Goal: Transaction & Acquisition: Purchase product/service

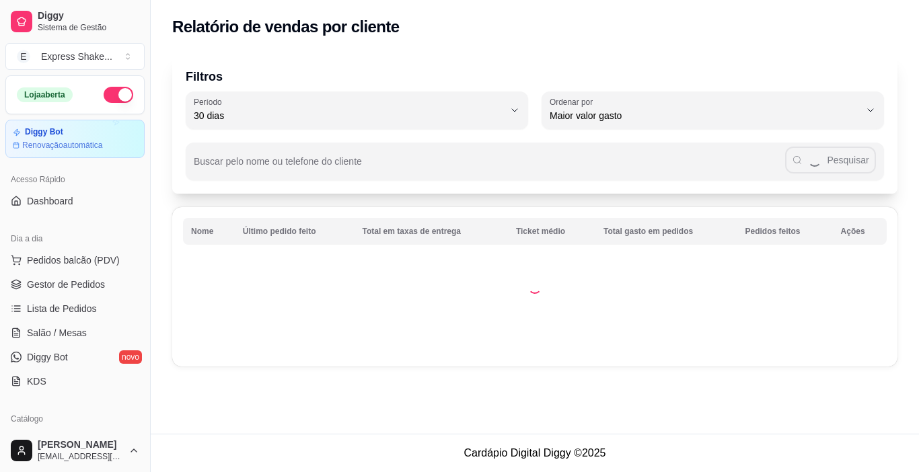
select select "30"
select select "HIGHEST_TOTAL_SPENT_WITH_ORDERS"
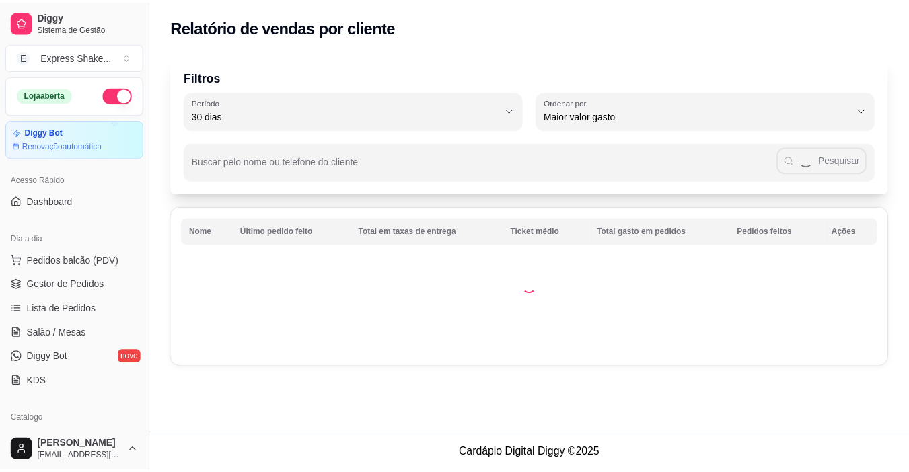
scroll to position [336, 0]
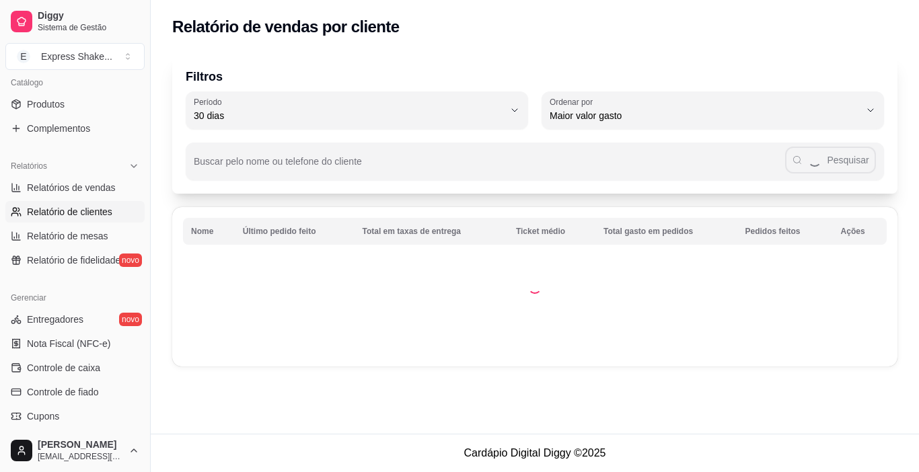
select select "ALL"
select select "0"
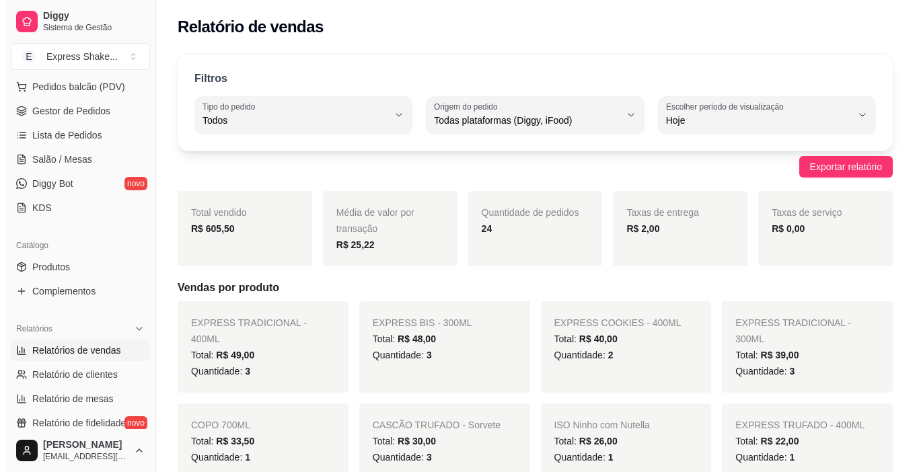
scroll to position [67, 0]
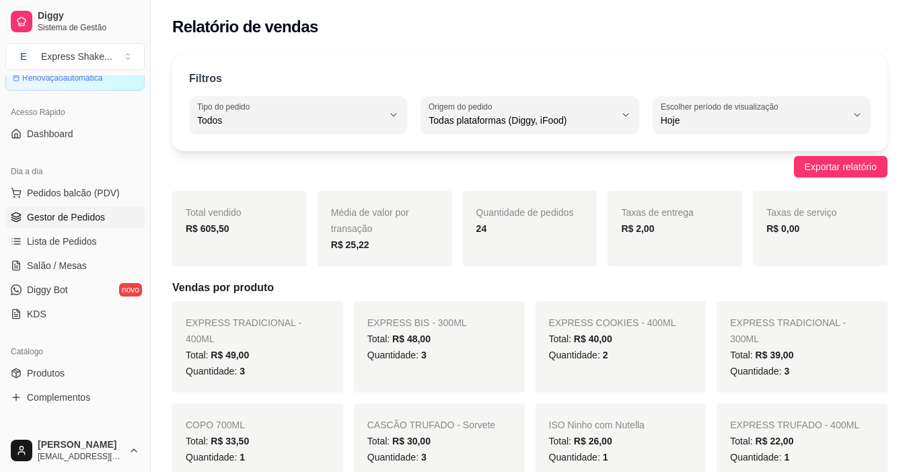
click at [54, 219] on span "Gestor de Pedidos" at bounding box center [66, 217] width 78 height 13
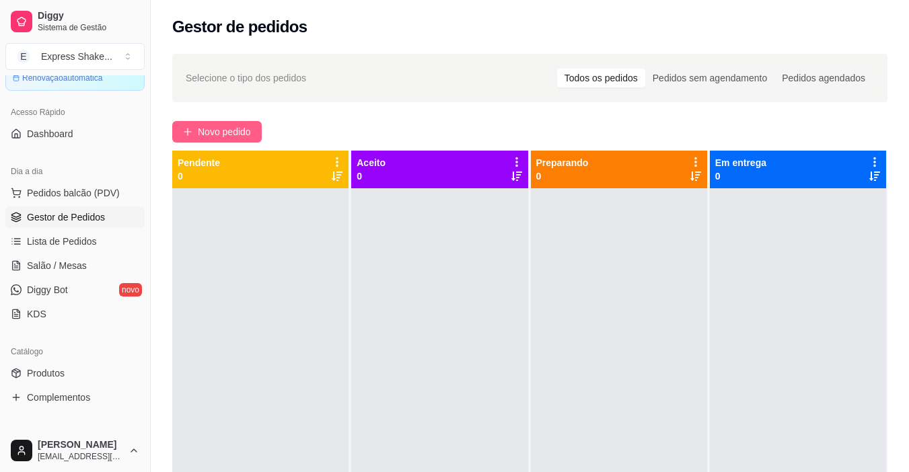
click at [211, 127] on span "Novo pedido" at bounding box center [224, 131] width 53 height 15
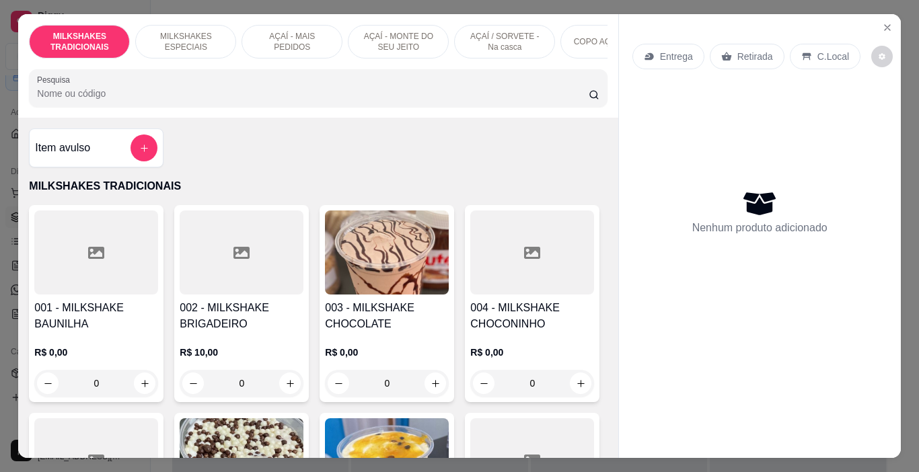
click at [161, 42] on p "MILKSHAKES ESPECIAIS" at bounding box center [186, 42] width 78 height 22
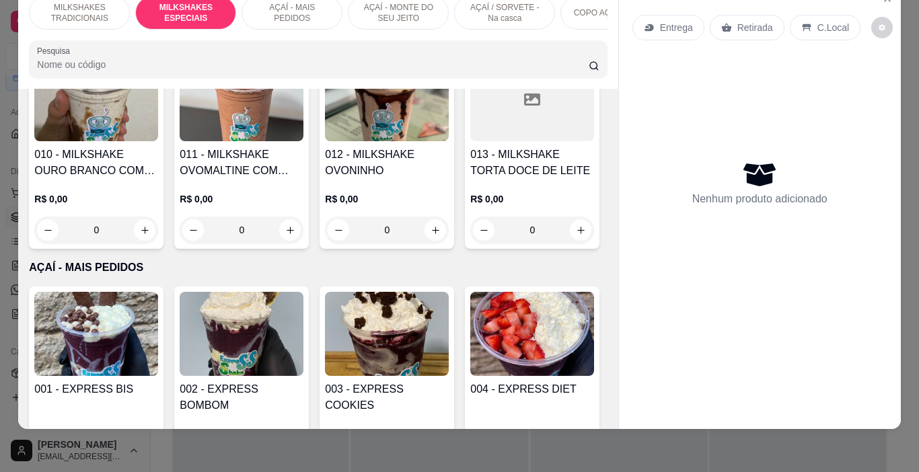
scroll to position [1671, 0]
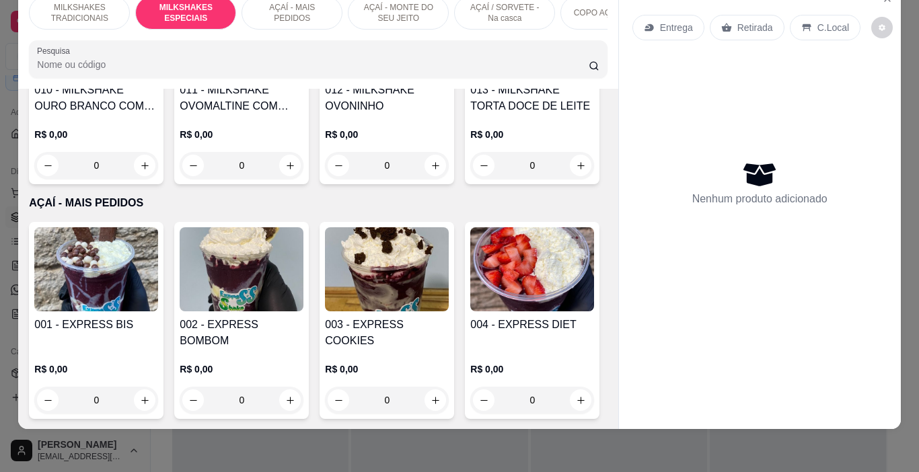
click at [316, 205] on div "400ML" at bounding box center [323, 206] width 38 height 16
radio input "true"
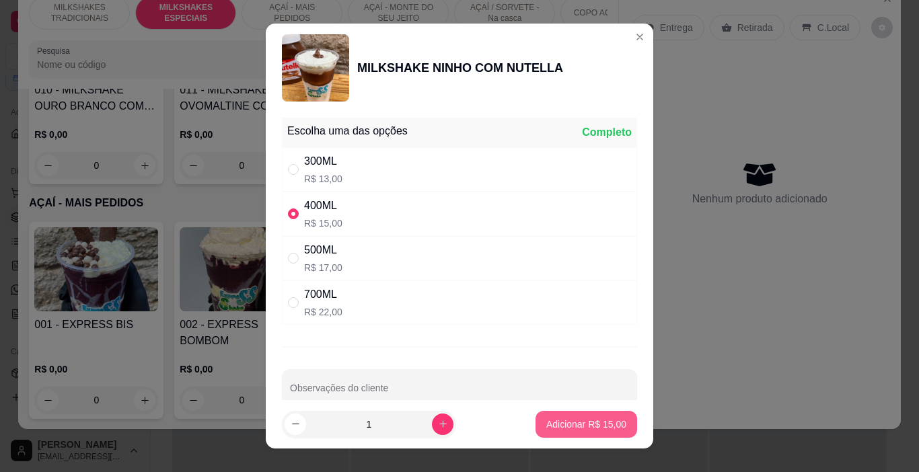
click at [552, 421] on p "Adicionar R$ 15,00" at bounding box center [586, 424] width 80 height 13
type input "1"
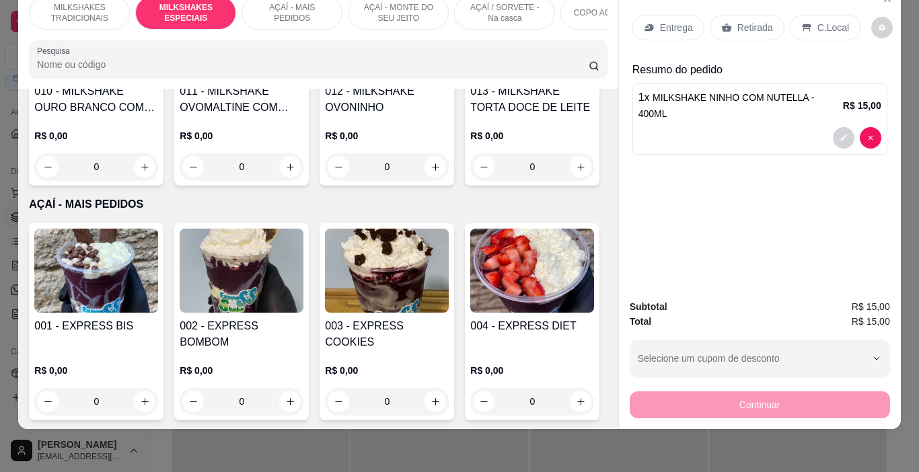
click at [89, 8] on p "MILKSHAKES TRADICIONAIS" at bounding box center [79, 13] width 78 height 22
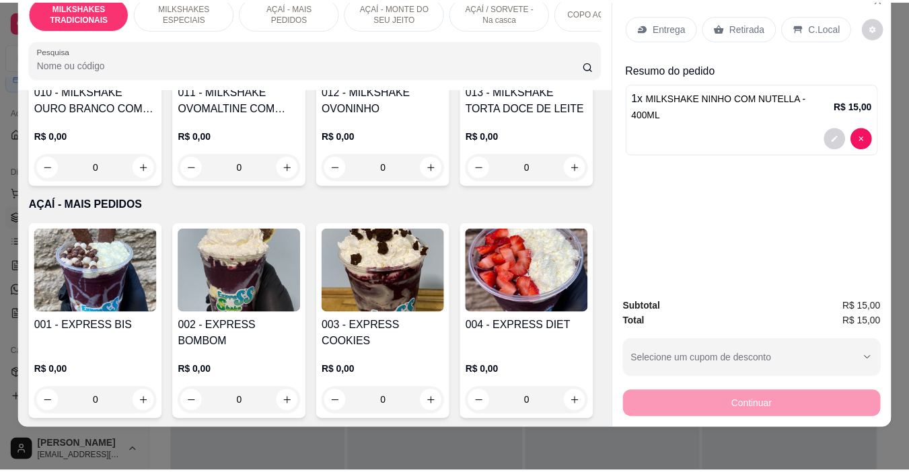
scroll to position [61, 0]
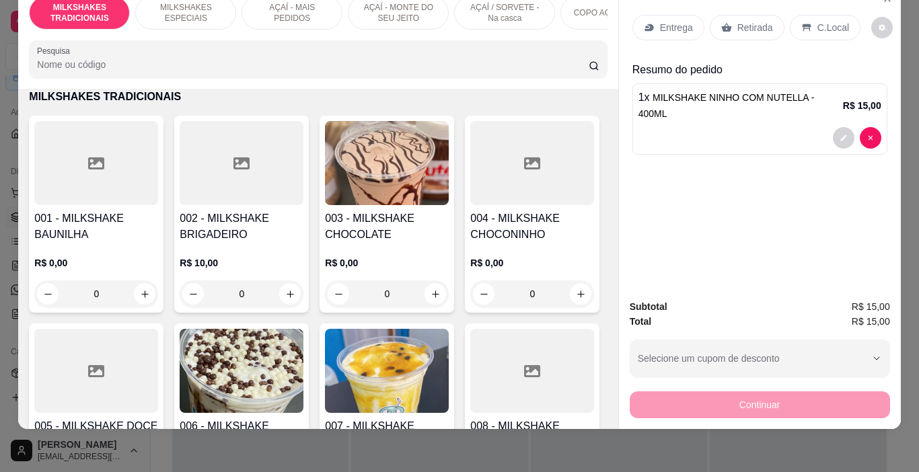
click at [379, 135] on img at bounding box center [387, 163] width 124 height 84
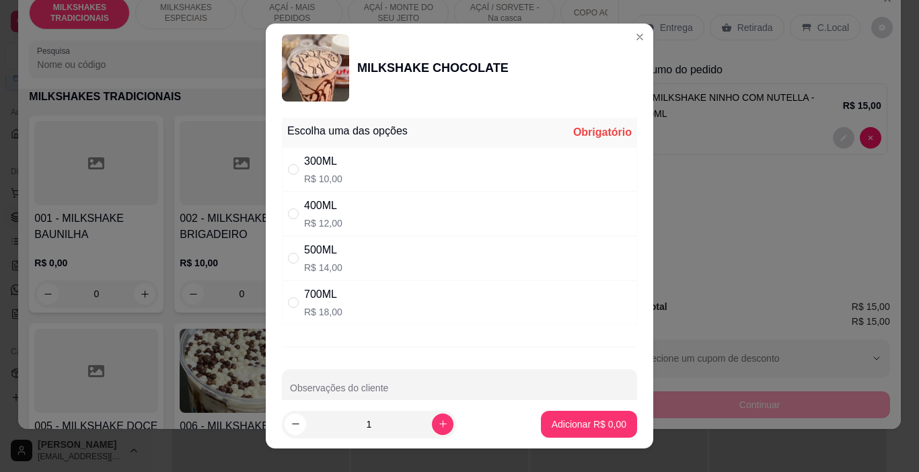
click at [294, 178] on div "300ML R$ 10,00" at bounding box center [459, 169] width 355 height 44
radio input "true"
click at [580, 428] on p "Adicionar R$ 10,00" at bounding box center [586, 424] width 78 height 13
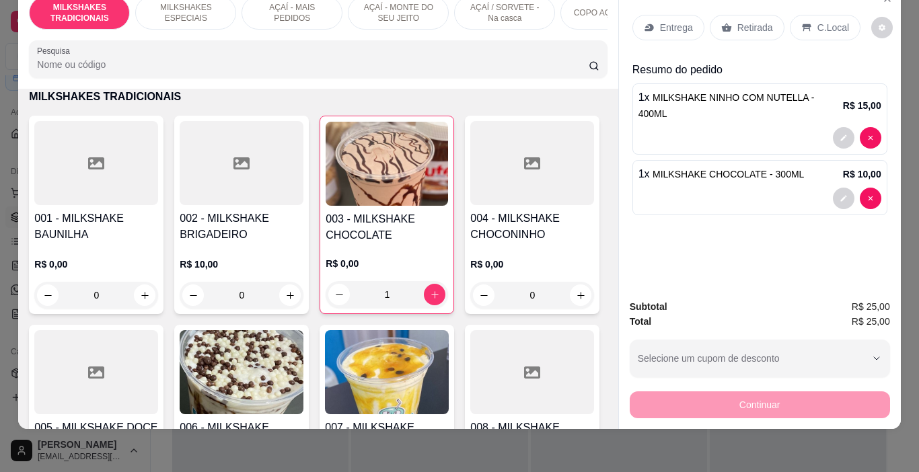
click at [757, 21] on p "Retirada" at bounding box center [755, 27] width 36 height 13
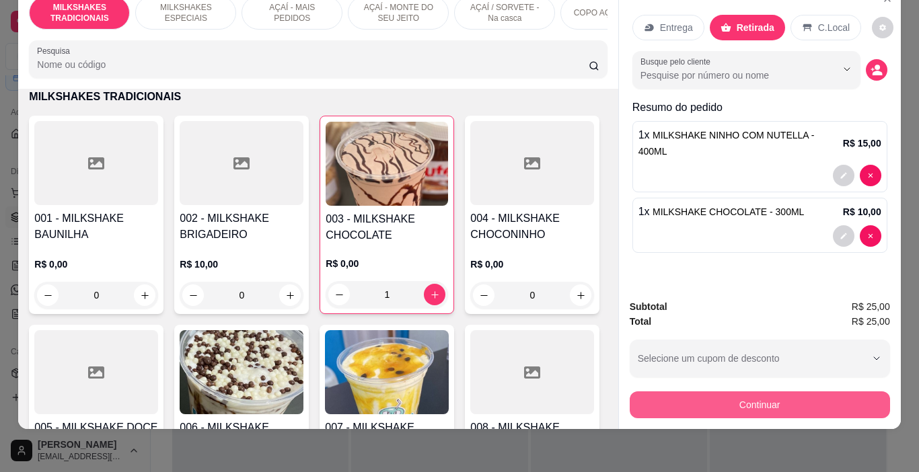
click at [747, 391] on button "Continuar" at bounding box center [760, 404] width 260 height 27
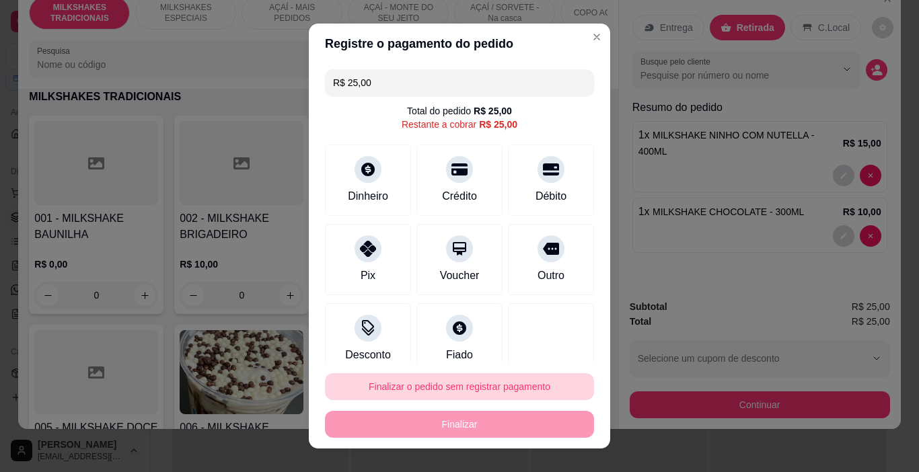
click at [473, 390] on button "Finalizar o pedido sem registrar pagamento" at bounding box center [459, 386] width 269 height 27
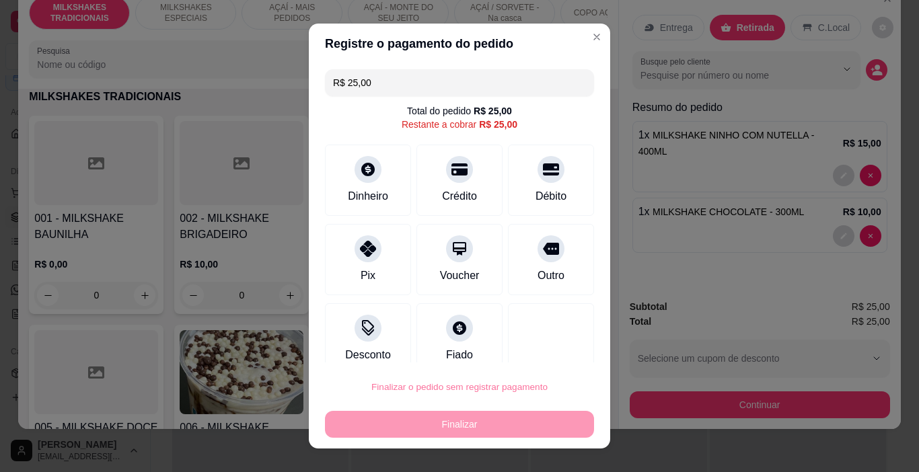
click at [526, 356] on button "Confirmar" at bounding box center [538, 348] width 50 height 21
type input "0"
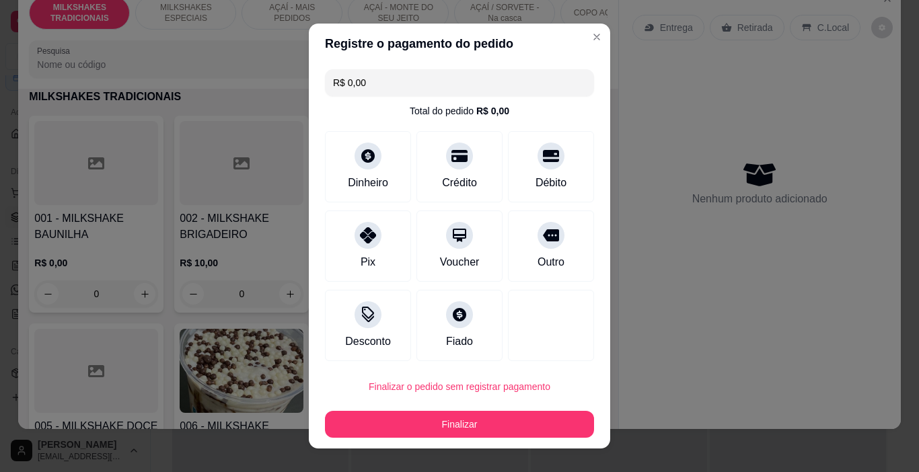
type input "R$ 0,00"
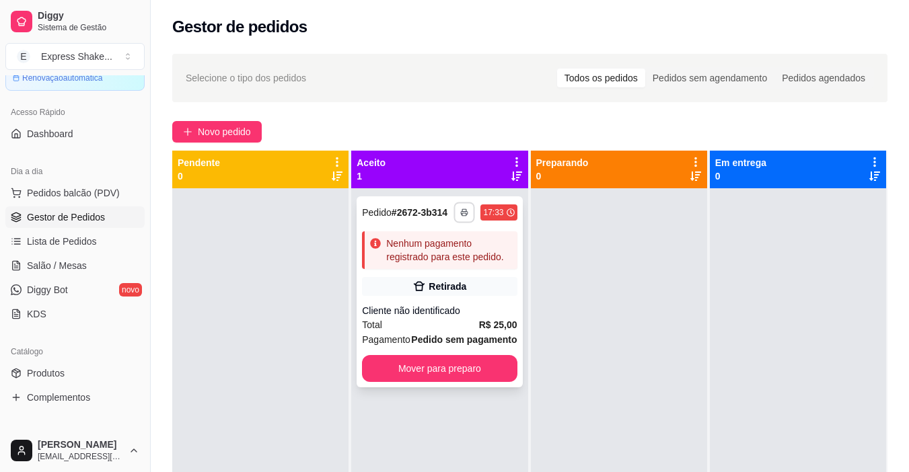
click at [455, 208] on button "button" at bounding box center [464, 212] width 21 height 21
click at [461, 272] on div "Escolha a impressora IMPRESSORA" at bounding box center [424, 250] width 111 height 46
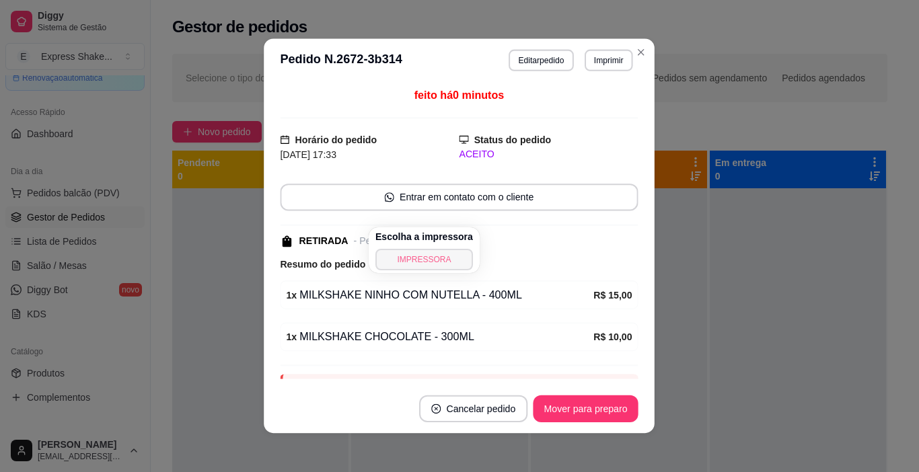
click at [451, 264] on button "IMPRESSORA" at bounding box center [424, 260] width 98 height 22
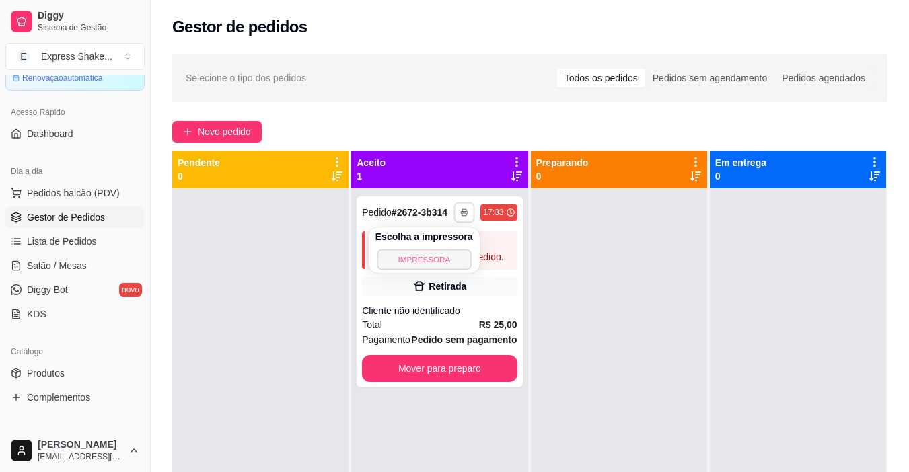
click at [451, 264] on button "IMPRESSORA" at bounding box center [424, 259] width 94 height 21
click at [146, 342] on button "Toggle Sidebar" at bounding box center [150, 236] width 11 height 472
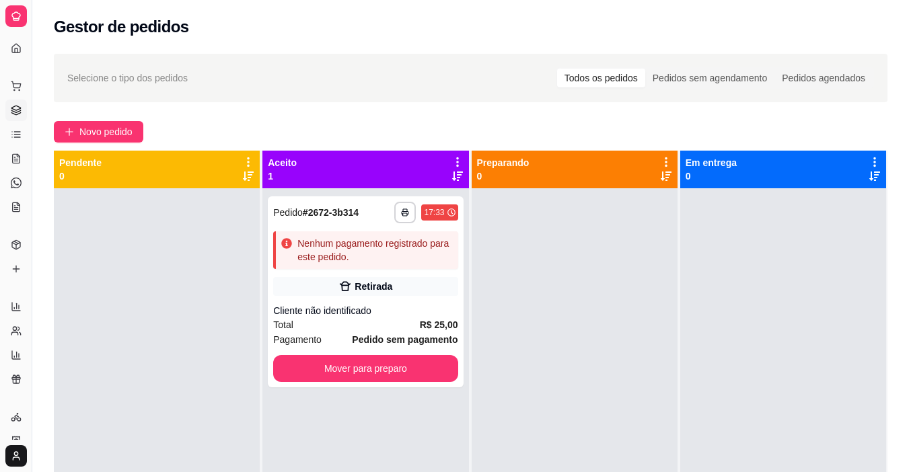
drag, startPoint x: 30, startPoint y: 44, endPoint x: 66, endPoint y: 43, distance: 35.7
click at [66, 43] on div "**********" at bounding box center [454, 338] width 909 height 677
drag, startPoint x: 33, startPoint y: 42, endPoint x: 46, endPoint y: 46, distance: 13.9
click at [47, 46] on div "**********" at bounding box center [454, 338] width 909 height 677
drag, startPoint x: 29, startPoint y: 41, endPoint x: 43, endPoint y: 43, distance: 14.3
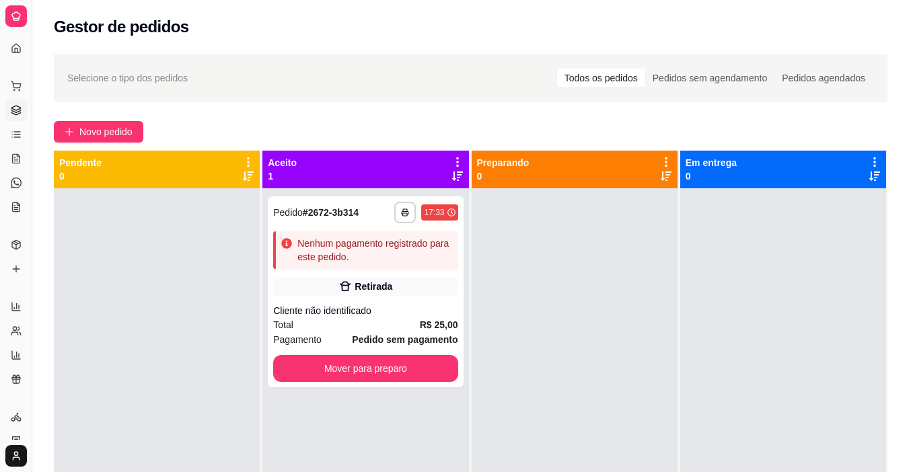
click at [43, 43] on div "**********" at bounding box center [454, 338] width 909 height 677
click at [32, 54] on button "Toggle Sidebar" at bounding box center [31, 236] width 11 height 472
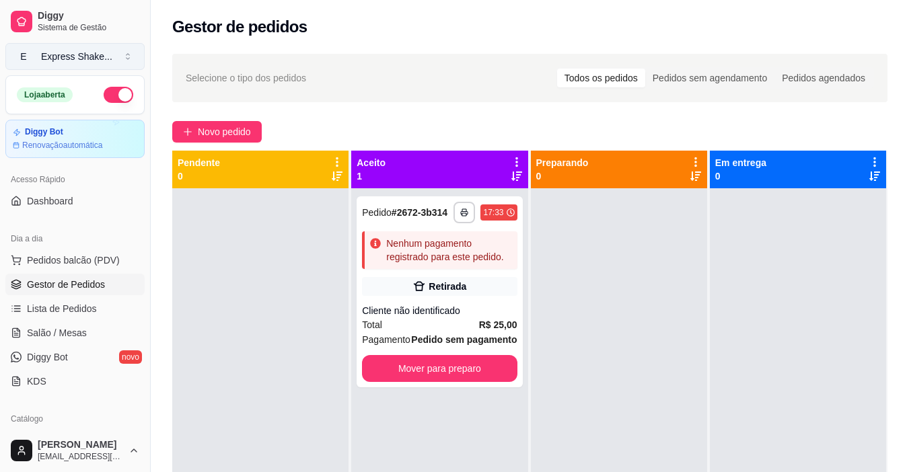
drag, startPoint x: 32, startPoint y: 54, endPoint x: 42, endPoint y: 61, distance: 12.3
click at [40, 61] on button "E Express Shake ..." at bounding box center [74, 56] width 139 height 27
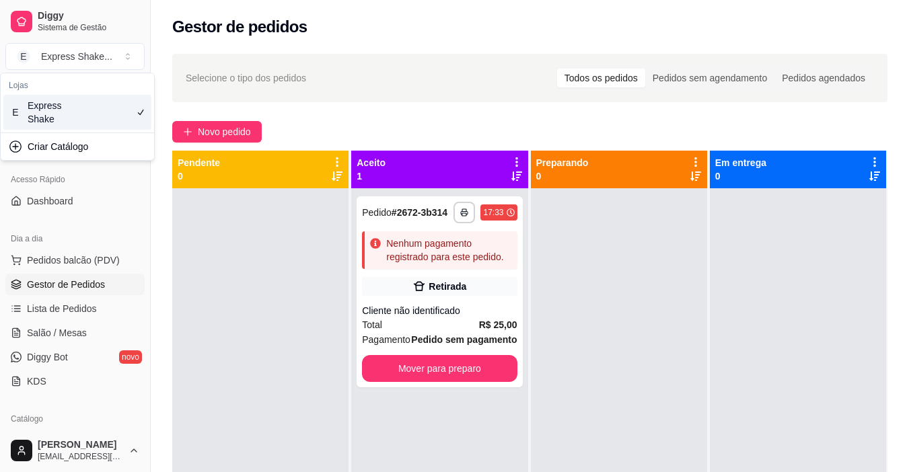
click at [174, 46] on div "**********" at bounding box center [530, 342] width 758 height 593
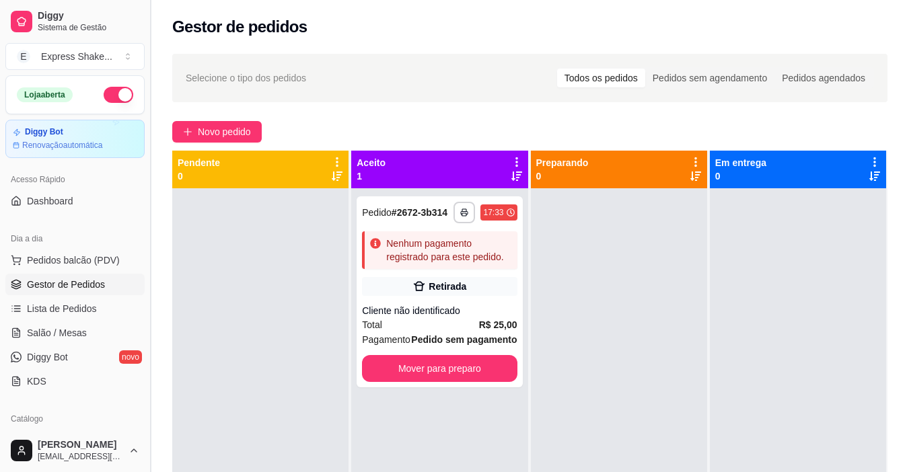
click at [151, 49] on button "Toggle Sidebar" at bounding box center [150, 236] width 11 height 472
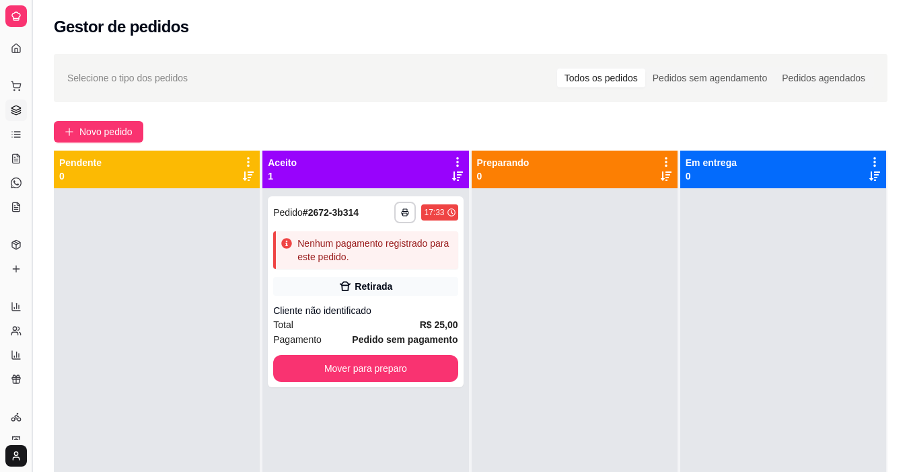
click at [33, 58] on button "Toggle Sidebar" at bounding box center [31, 236] width 11 height 472
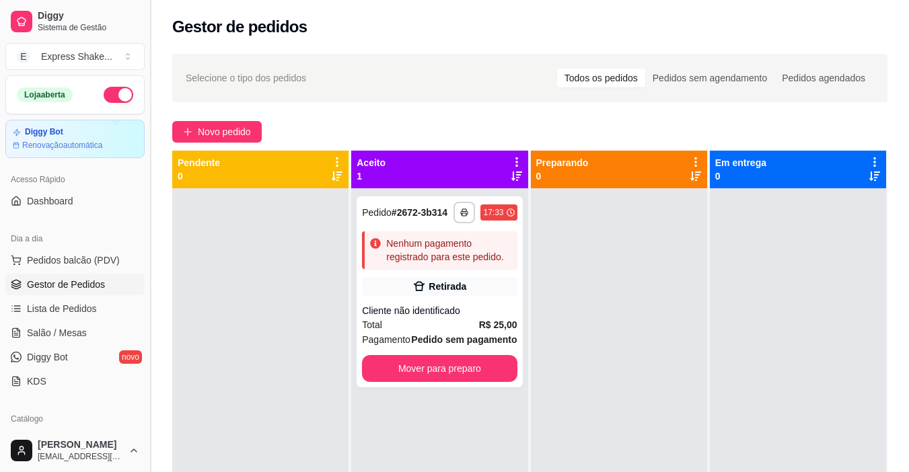
click at [153, 68] on button "Toggle Sidebar" at bounding box center [150, 236] width 11 height 472
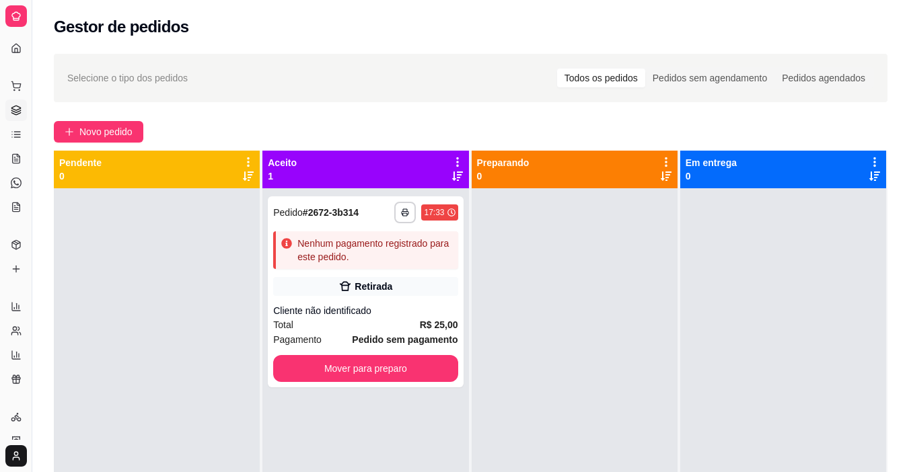
click at [26, 0] on button "Toggle Sidebar" at bounding box center [31, 236] width 11 height 472
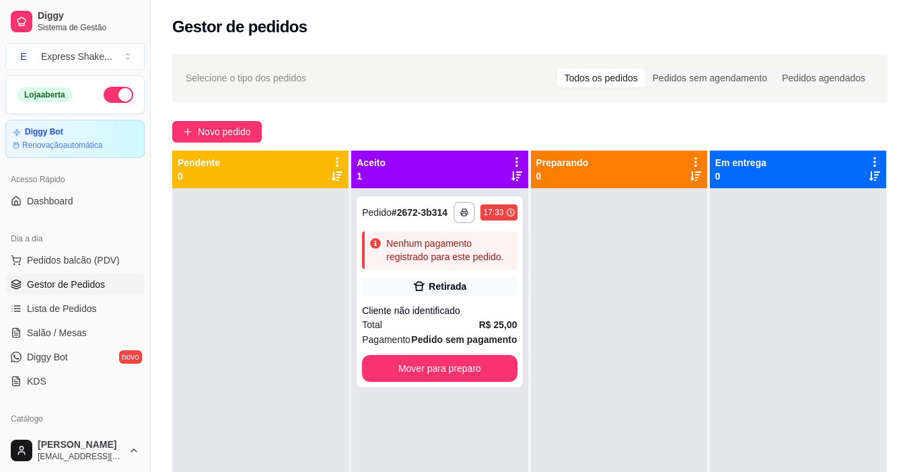
click at [145, 0] on button "Toggle Sidebar" at bounding box center [150, 236] width 11 height 472
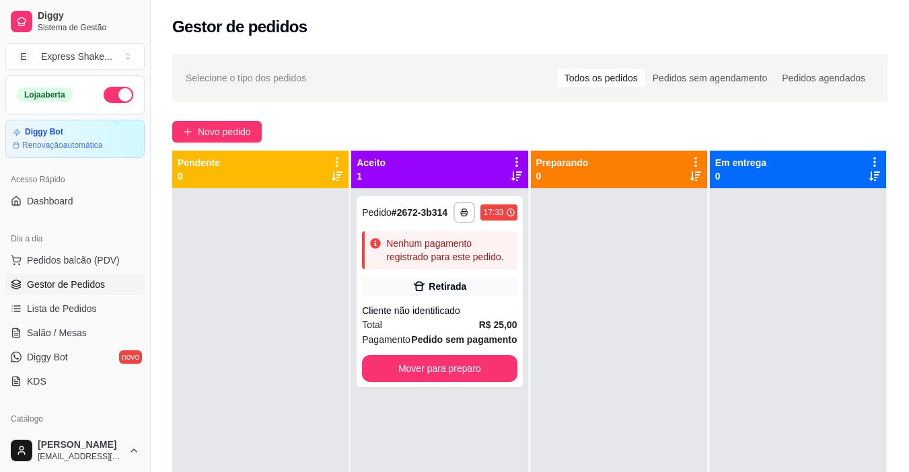
click at [145, 0] on button "Toggle Sidebar" at bounding box center [150, 236] width 11 height 472
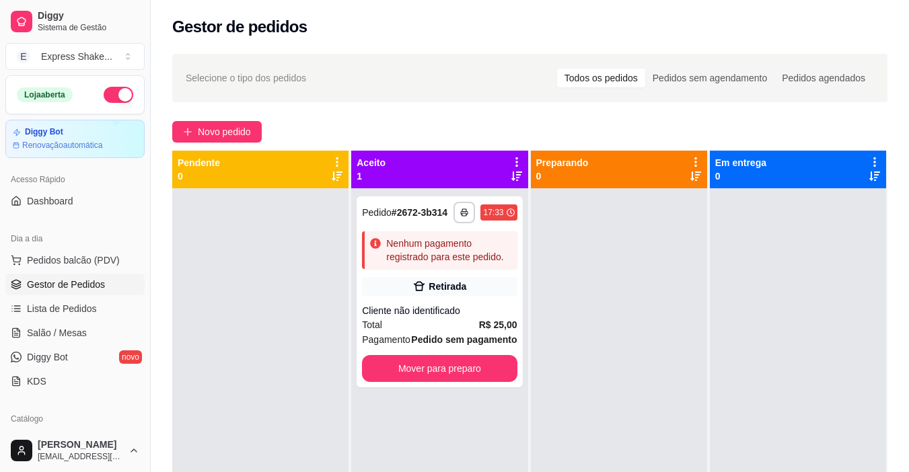
click at [145, 0] on button "Toggle Sidebar" at bounding box center [150, 236] width 11 height 472
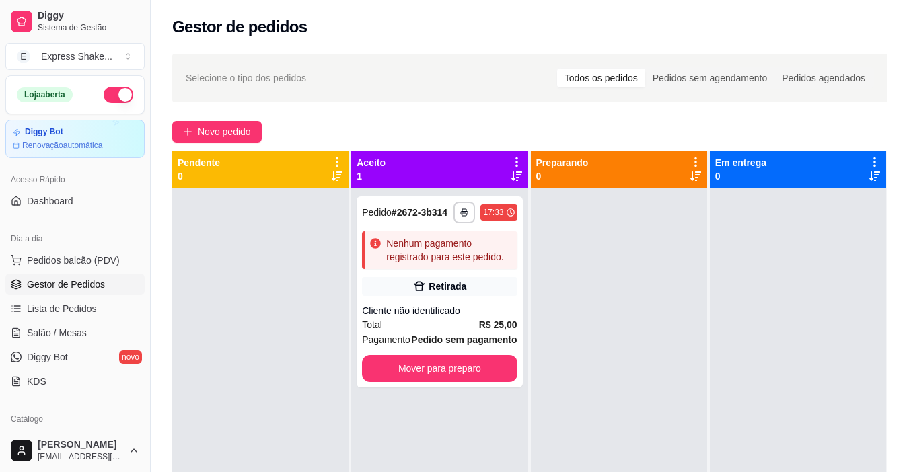
click at [145, 0] on button "Toggle Sidebar" at bounding box center [150, 236] width 11 height 472
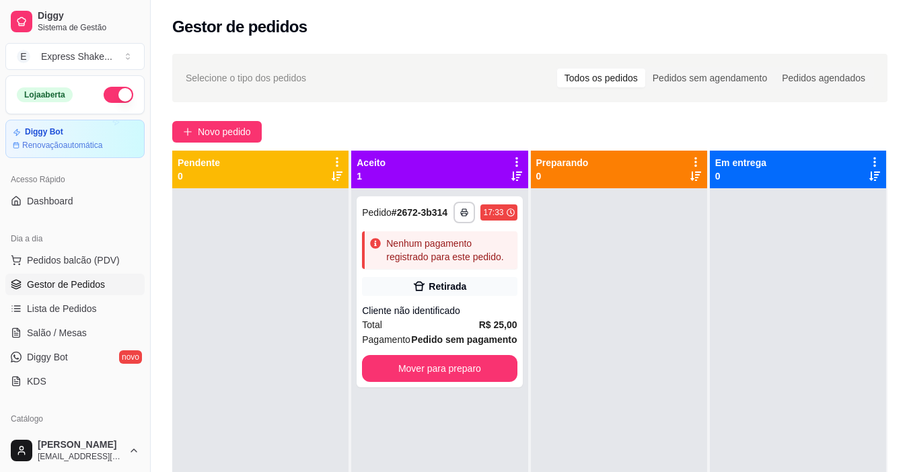
click at [145, 0] on button "Toggle Sidebar" at bounding box center [150, 236] width 11 height 472
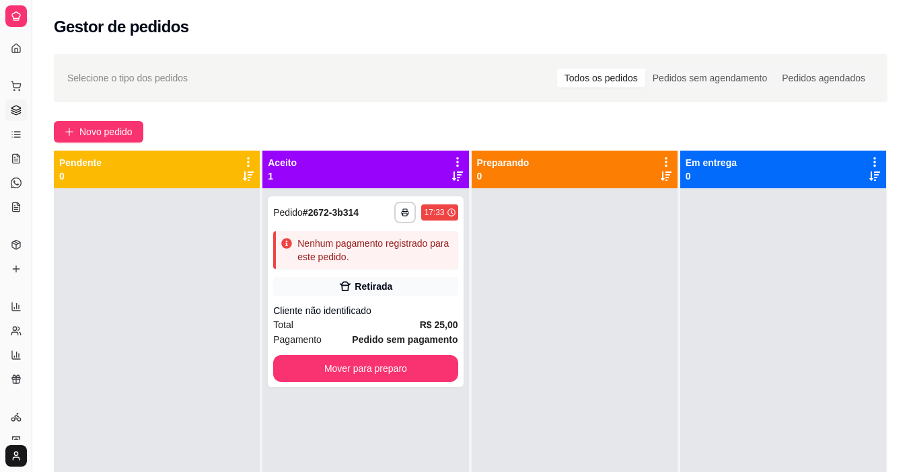
click at [26, 0] on button "Toggle Sidebar" at bounding box center [31, 236] width 11 height 472
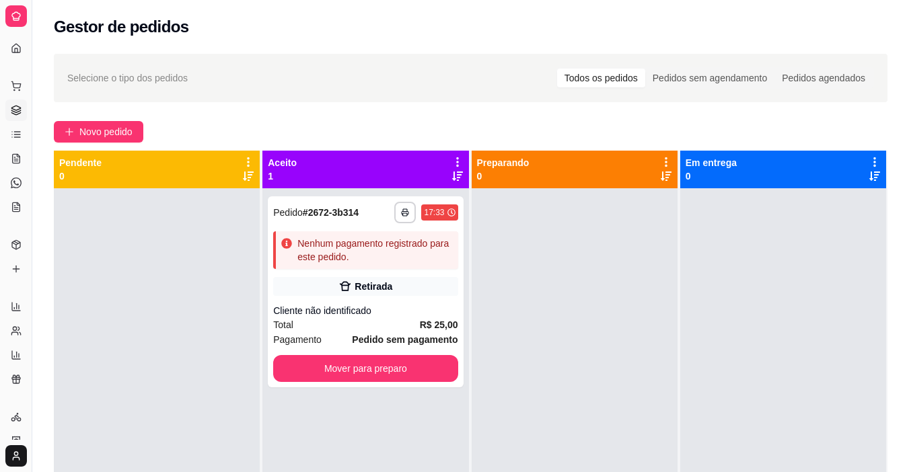
click at [26, 0] on button "Toggle Sidebar" at bounding box center [31, 236] width 11 height 472
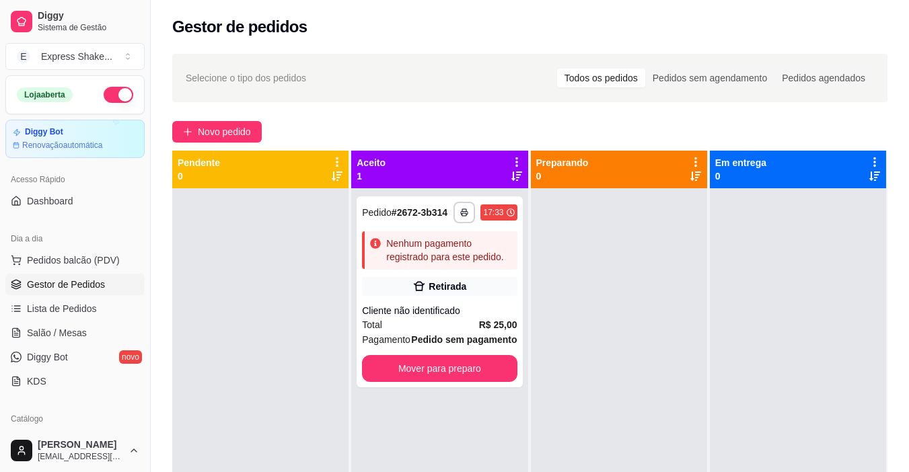
click at [211, 386] on div at bounding box center [260, 424] width 176 height 472
click at [172, 210] on div at bounding box center [260, 424] width 176 height 472
click at [172, 219] on div at bounding box center [260, 424] width 176 height 472
click at [149, 233] on button "Toggle Sidebar" at bounding box center [150, 236] width 11 height 472
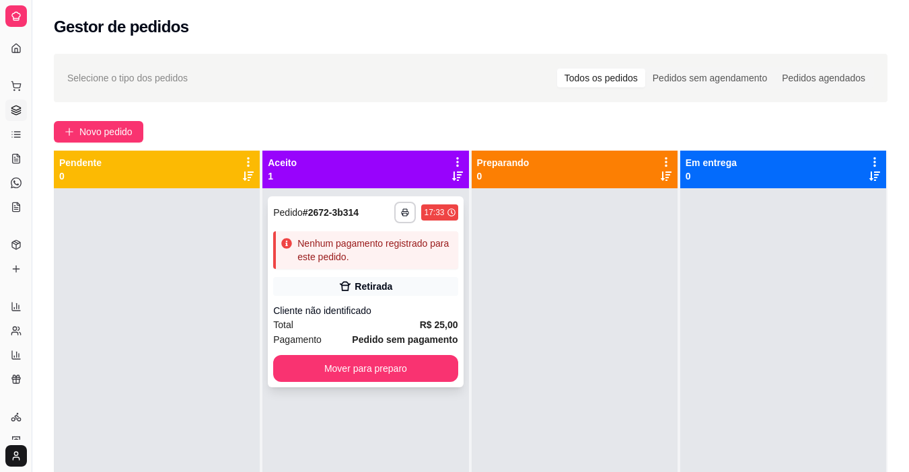
click at [356, 276] on div "**********" at bounding box center [365, 291] width 195 height 191
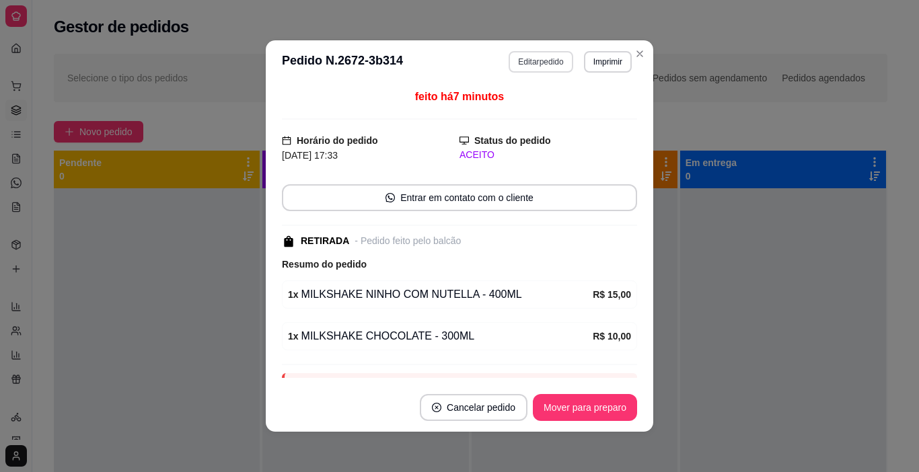
click at [533, 61] on button "Editar pedido" at bounding box center [540, 62] width 64 height 22
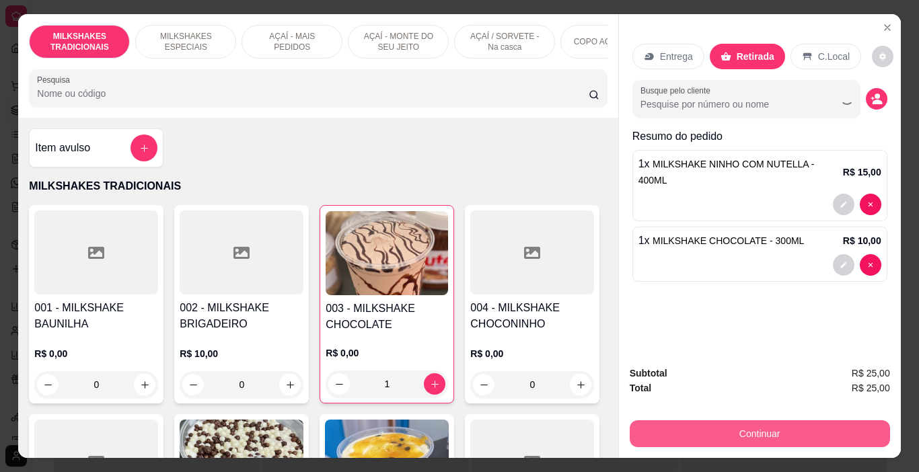
click at [726, 429] on button "Continuar" at bounding box center [760, 433] width 260 height 27
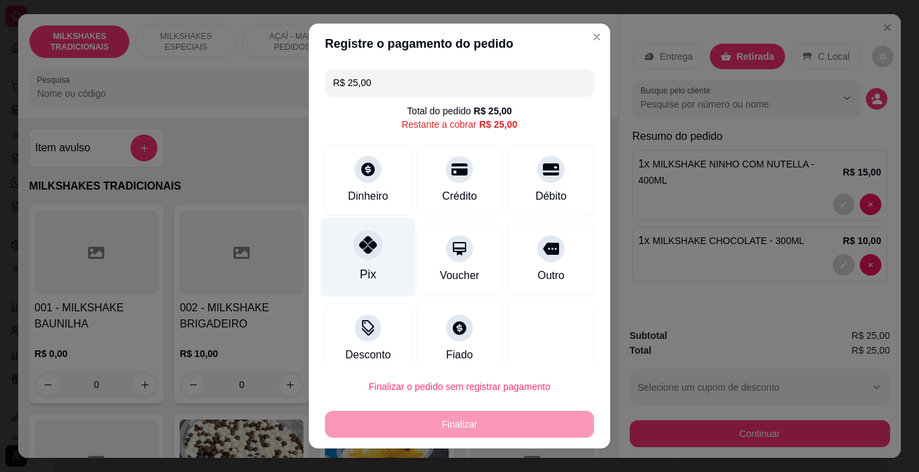
click at [367, 232] on div "Pix" at bounding box center [368, 257] width 95 height 79
type input "R$ 0,00"
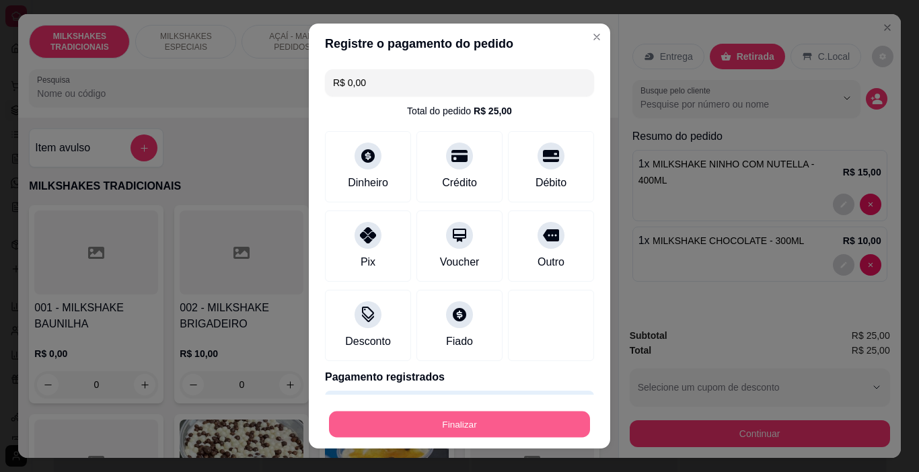
click at [449, 420] on button "Finalizar" at bounding box center [459, 425] width 261 height 26
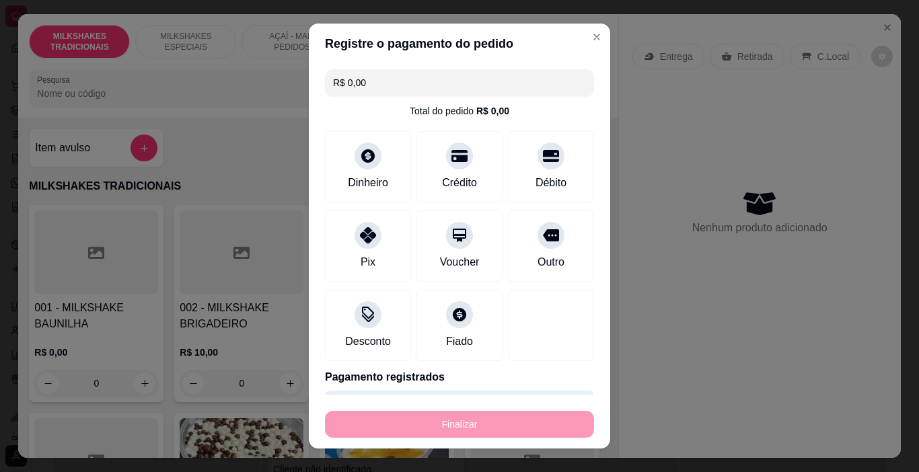
type input "0"
type input "-R$ 25,00"
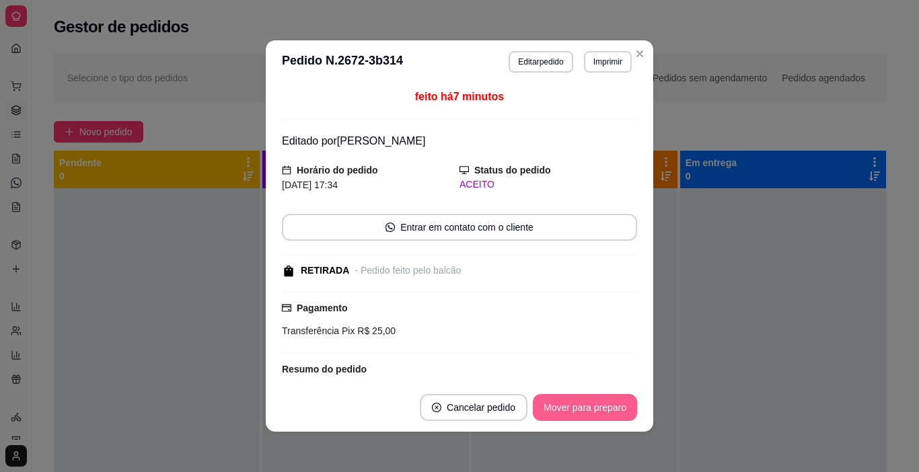
click at [606, 395] on button "Mover para preparo" at bounding box center [585, 407] width 104 height 27
click at [607, 406] on button "Mover para retirada disponível" at bounding box center [562, 407] width 149 height 27
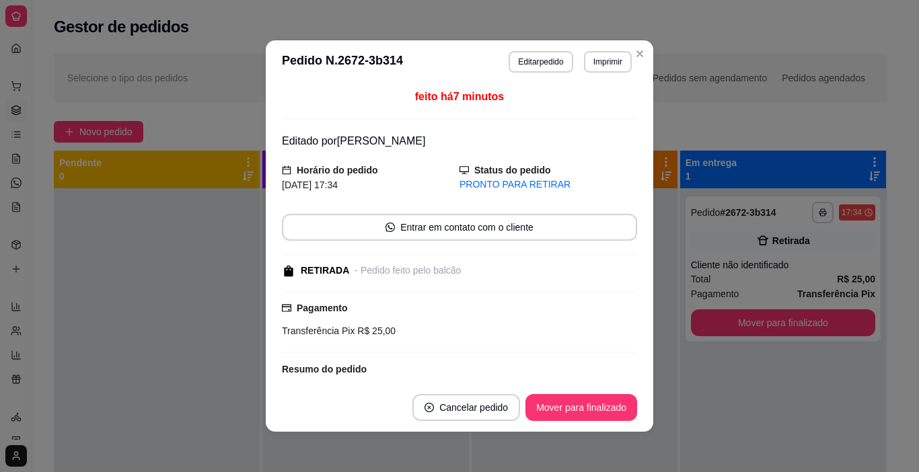
click at [607, 406] on button "Mover para finalizado" at bounding box center [581, 407] width 112 height 27
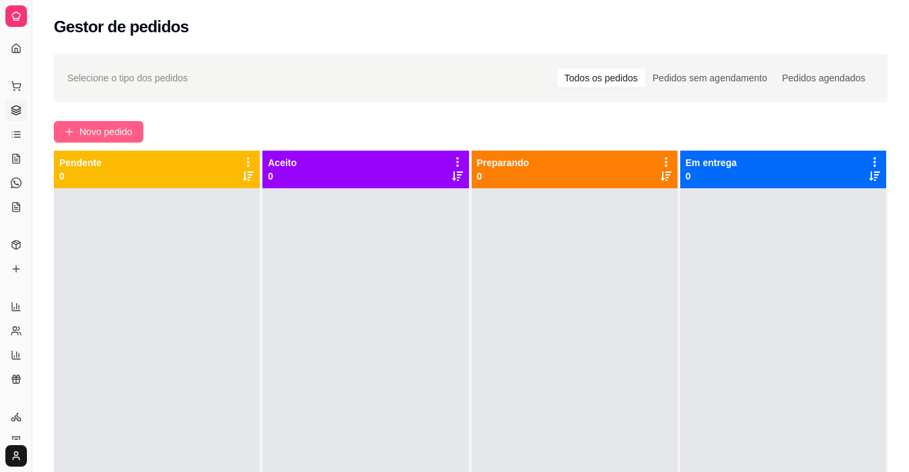
click at [91, 138] on span "Novo pedido" at bounding box center [105, 131] width 53 height 15
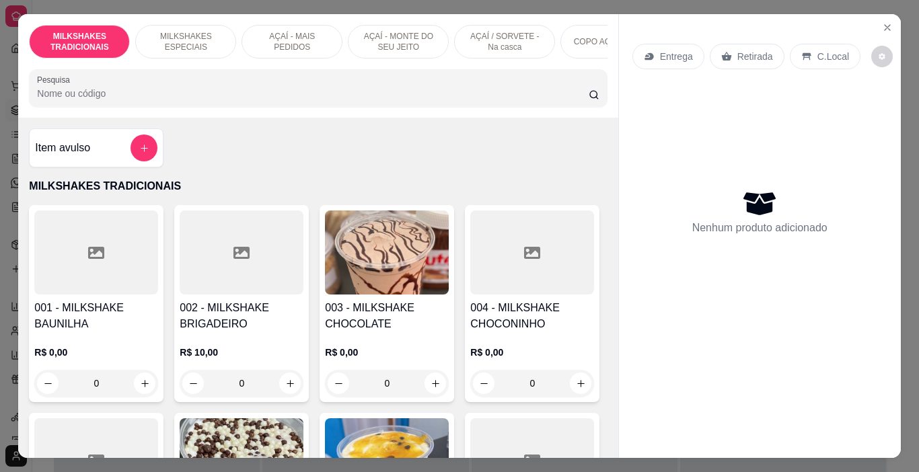
click at [330, 48] on div "AÇAÍ - MAIS PEDIDOS" at bounding box center [291, 42] width 101 height 34
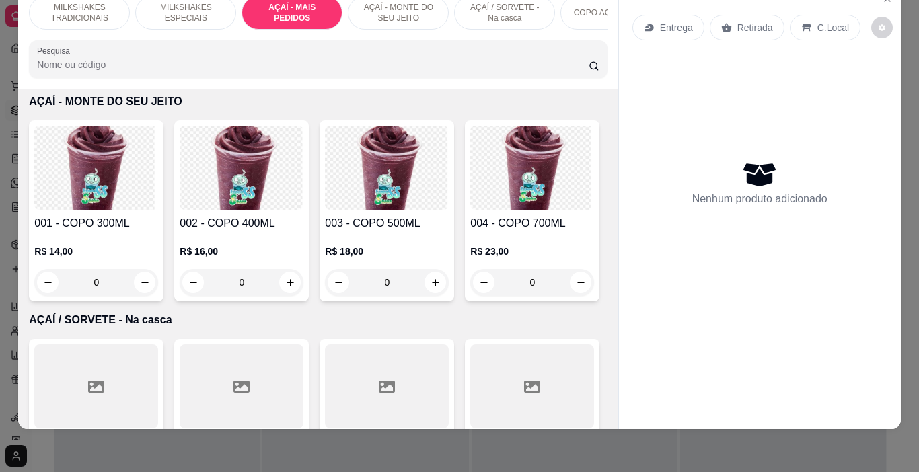
scroll to position [2663, 0]
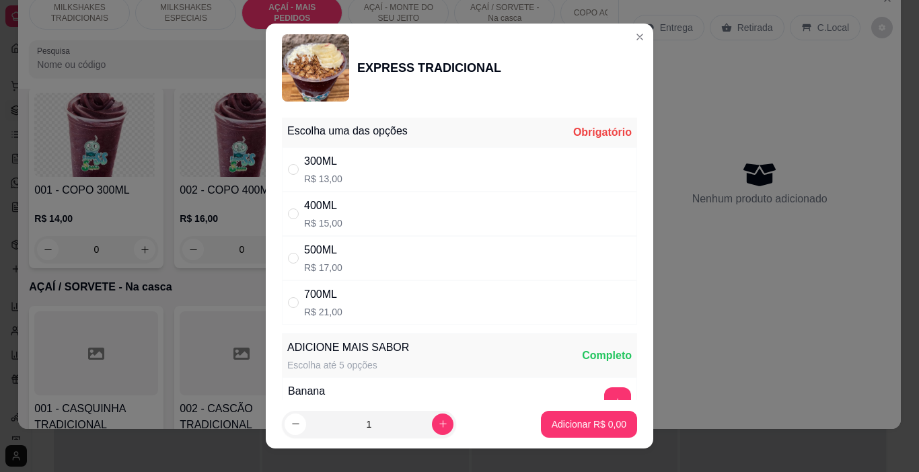
click at [322, 310] on p "R$ 21,00" at bounding box center [323, 311] width 38 height 13
radio input "true"
click at [570, 426] on p "Adicionar R$ 21,00" at bounding box center [586, 424] width 80 height 13
type input "1"
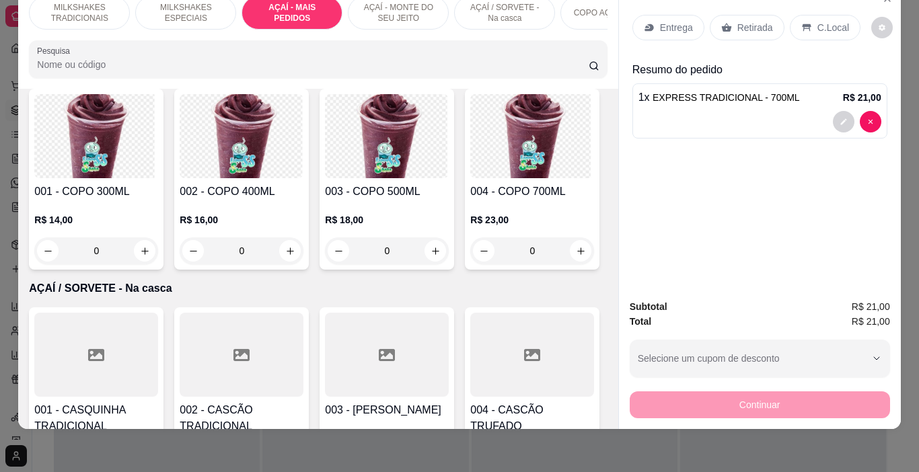
drag, startPoint x: 822, startPoint y: 22, endPoint x: 810, endPoint y: 22, distance: 11.4
click at [823, 22] on p "C.Local" at bounding box center [833, 27] width 32 height 13
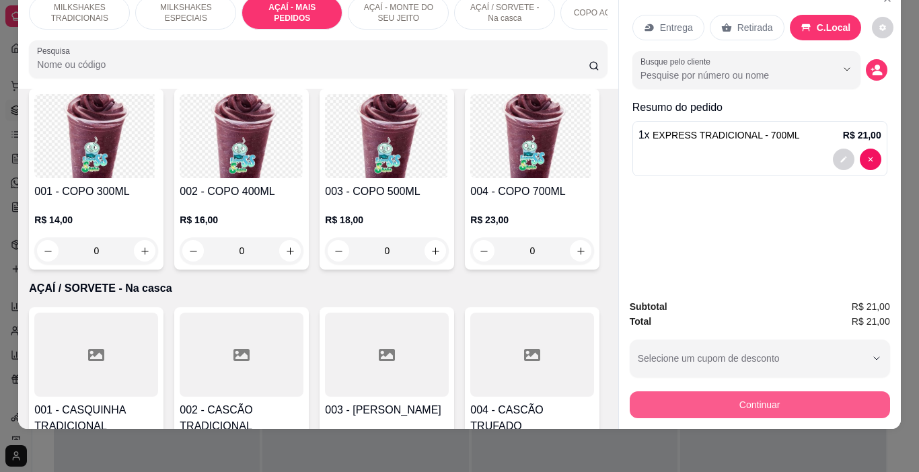
click at [781, 392] on button "Continuar" at bounding box center [760, 404] width 260 height 27
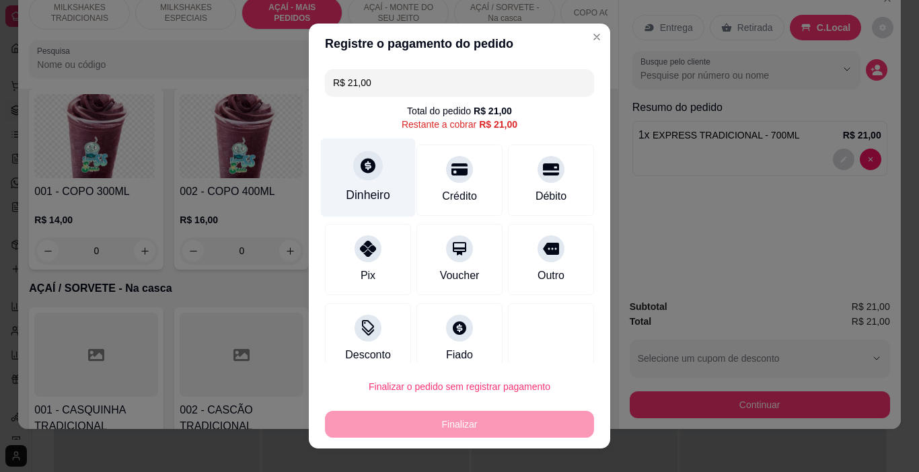
click at [357, 175] on div at bounding box center [368, 166] width 30 height 30
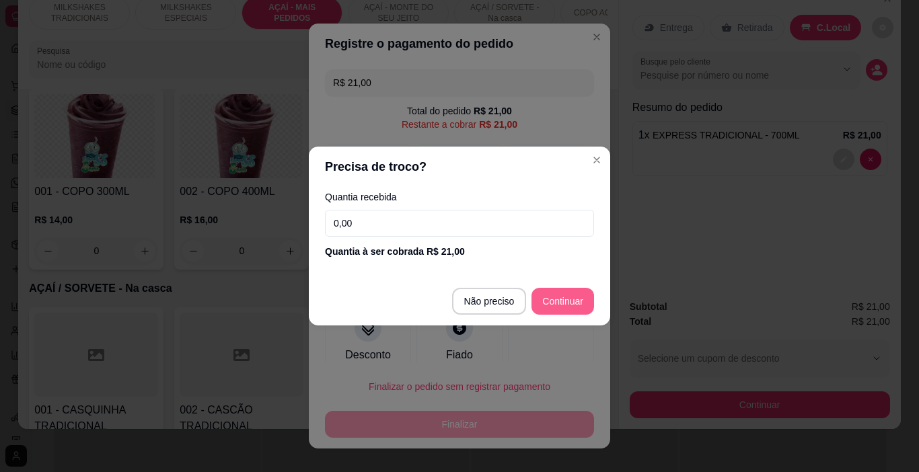
type input "R$ 0,00"
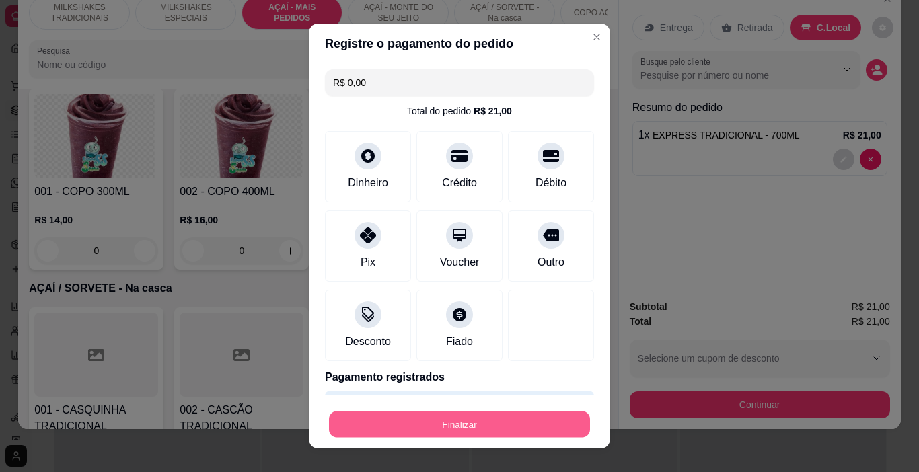
click at [530, 426] on button "Finalizar" at bounding box center [459, 425] width 261 height 26
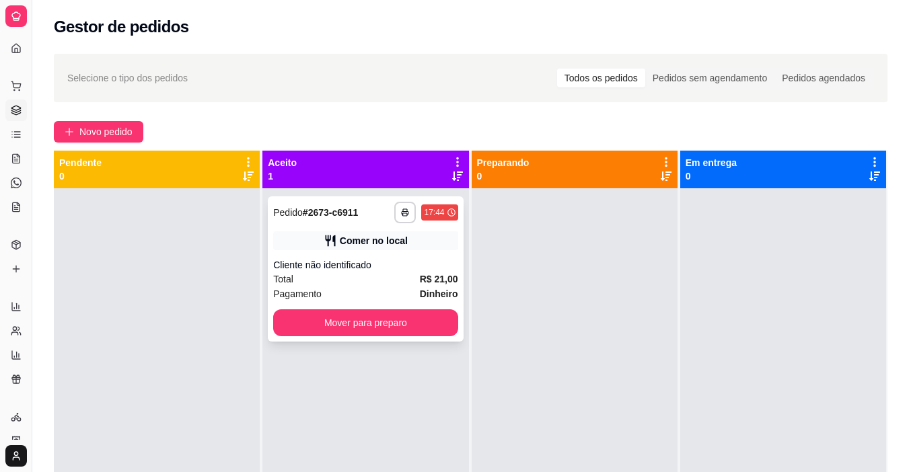
click at [434, 270] on div "Cliente não identificado" at bounding box center [365, 264] width 184 height 13
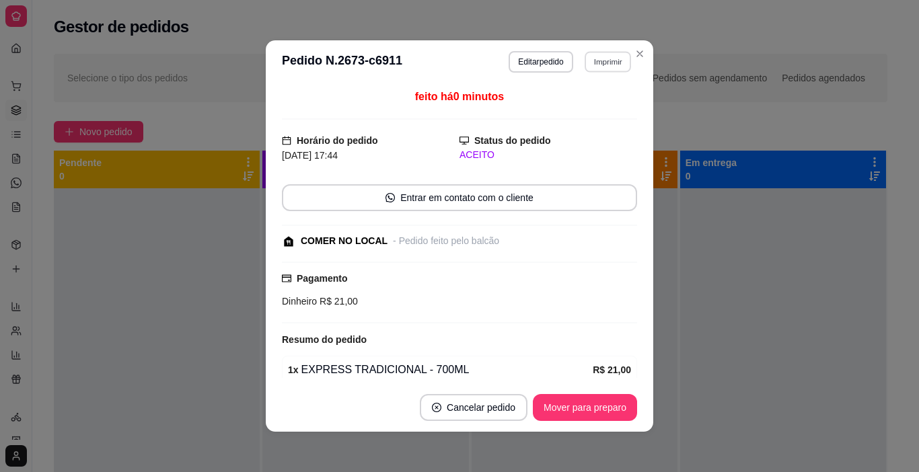
click at [603, 63] on button "Imprimir" at bounding box center [607, 61] width 46 height 21
click at [586, 100] on button "IMPRESSORA" at bounding box center [579, 109] width 98 height 22
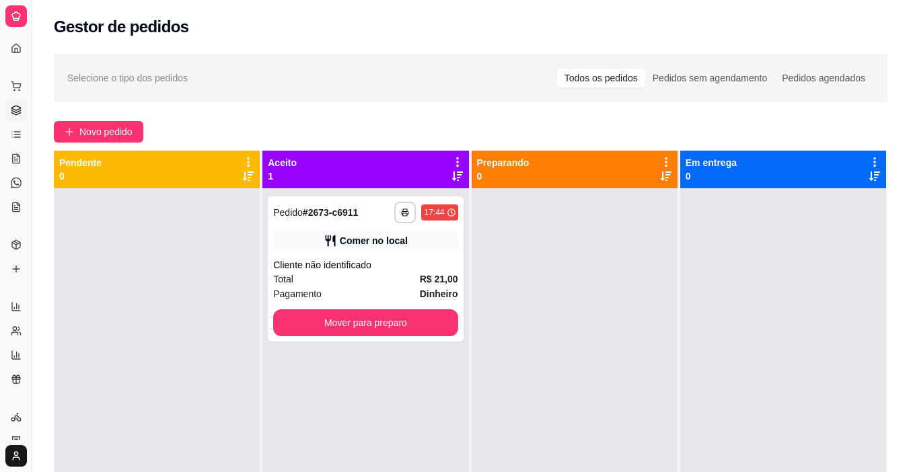
click at [87, 118] on div "**********" at bounding box center [470, 342] width 876 height 593
click at [85, 125] on span "Novo pedido" at bounding box center [105, 131] width 53 height 15
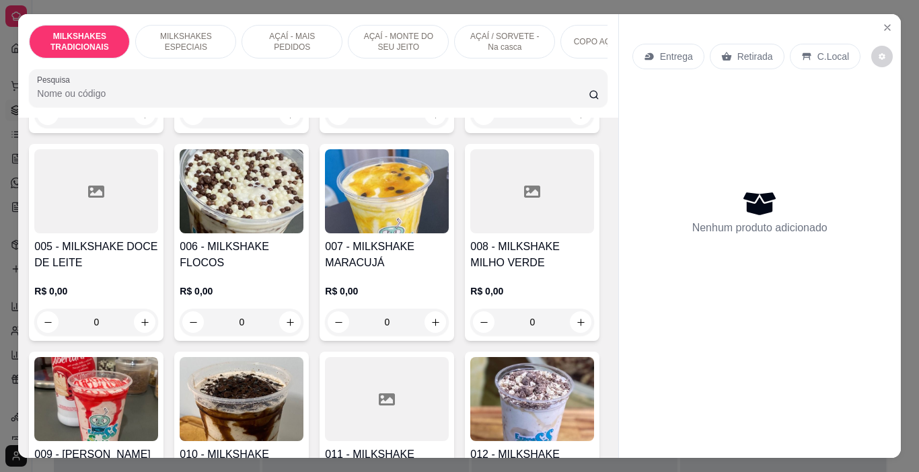
scroll to position [404, 0]
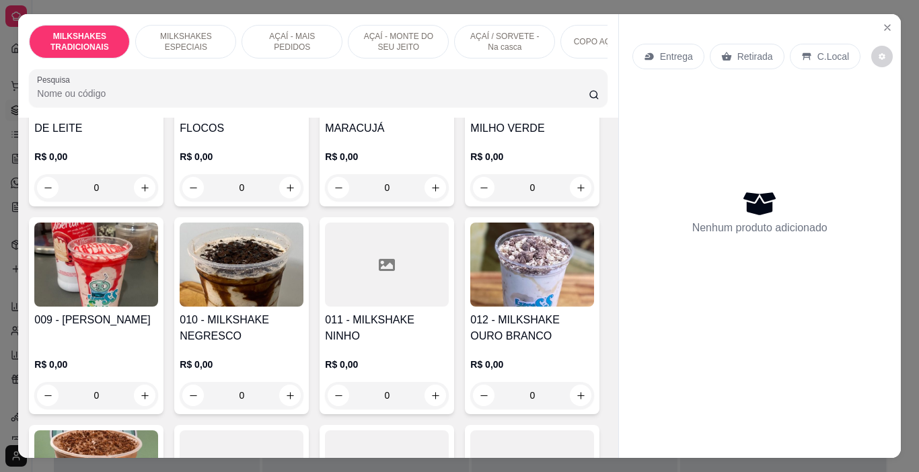
click at [158, 262] on img at bounding box center [96, 265] width 124 height 84
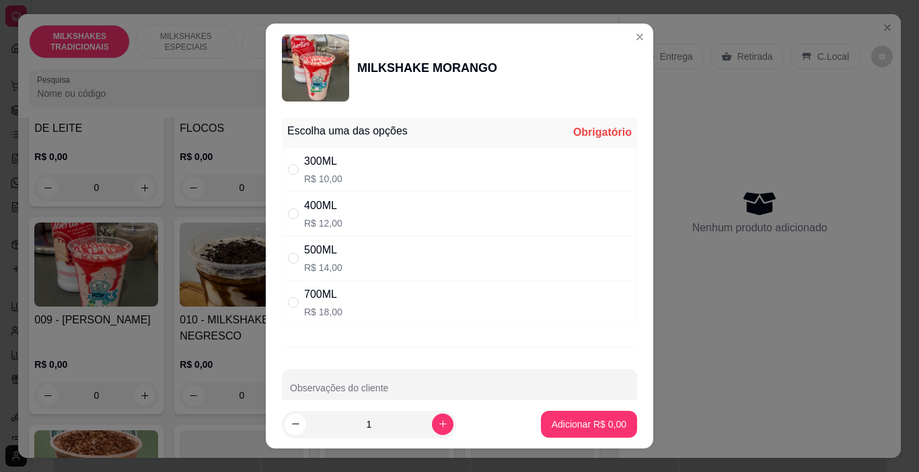
click at [340, 166] on div "300ML R$ 10,00" at bounding box center [459, 169] width 355 height 44
radio input "true"
click at [586, 424] on p "Adicionar R$ 10,00" at bounding box center [586, 424] width 80 height 13
type input "1"
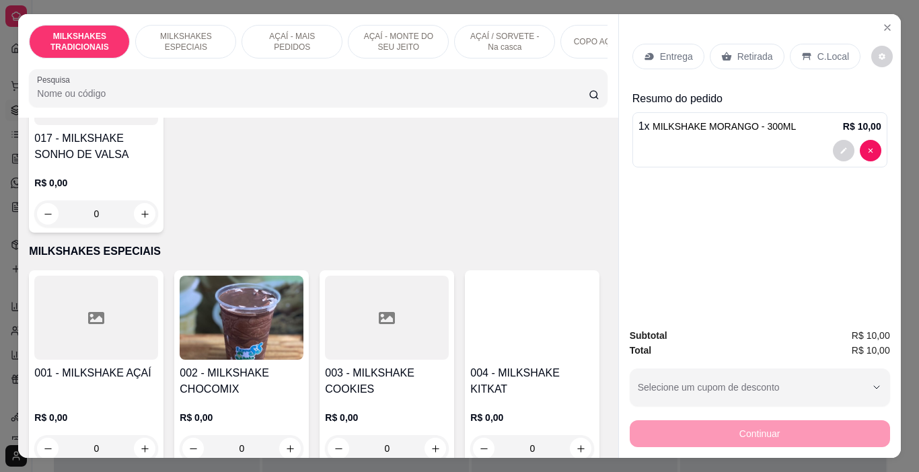
scroll to position [1009, 0]
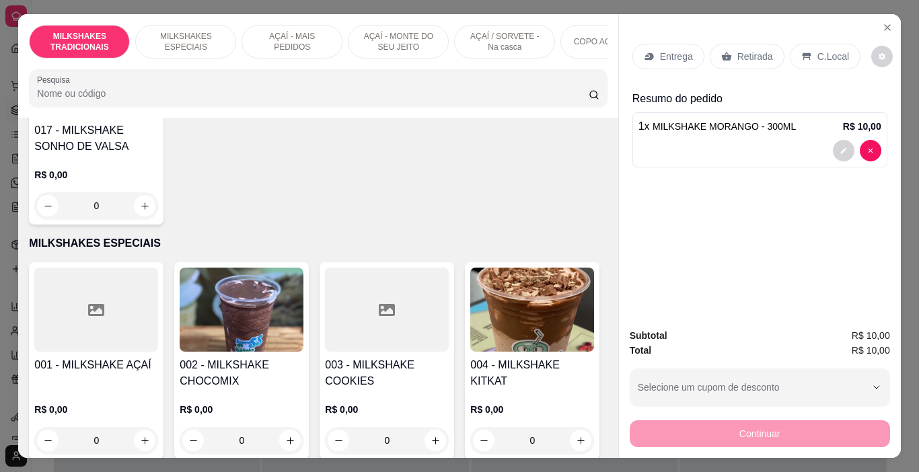
click at [158, 117] on div at bounding box center [96, 75] width 124 height 84
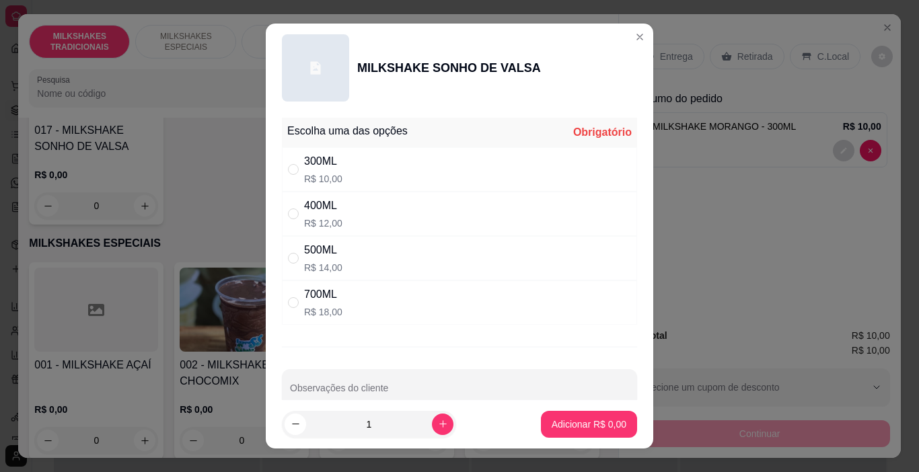
click at [341, 217] on div "400ML R$ 12,00" at bounding box center [459, 214] width 355 height 44
radio input "true"
click at [556, 413] on button "Adicionar R$ 12,00" at bounding box center [586, 424] width 102 height 27
type input "1"
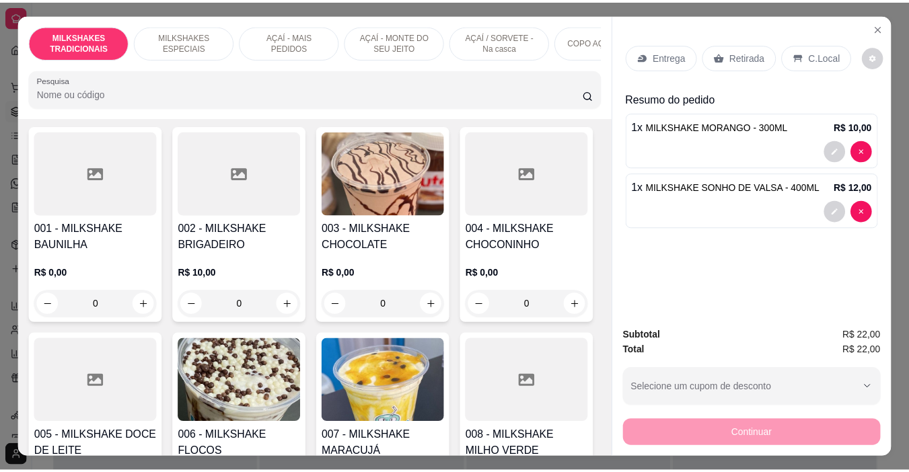
scroll to position [135, 0]
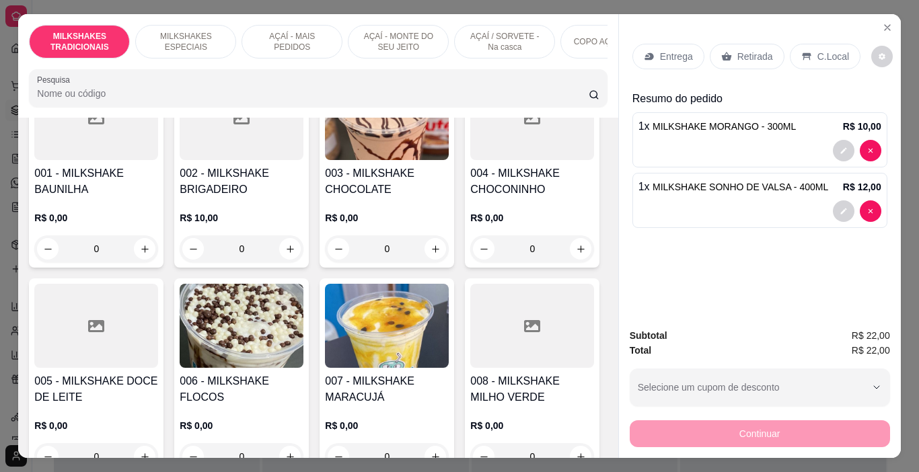
click at [248, 268] on div "002 - MILKSHAKE BRIGADEIRO R$ 10,00 0" at bounding box center [241, 169] width 135 height 197
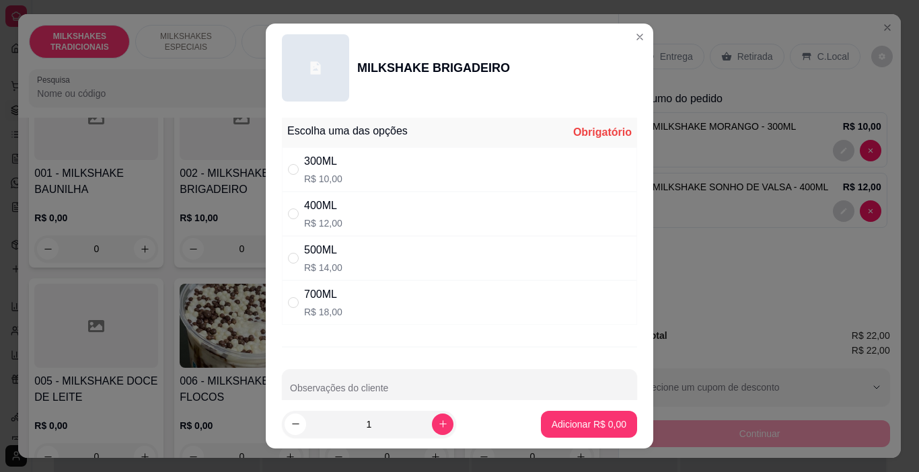
click at [328, 170] on div "300ML R$ 10,00" at bounding box center [323, 169] width 38 height 32
radio input "true"
click at [584, 434] on button "Adicionar R$ 10,00" at bounding box center [586, 424] width 102 height 27
type input "1"
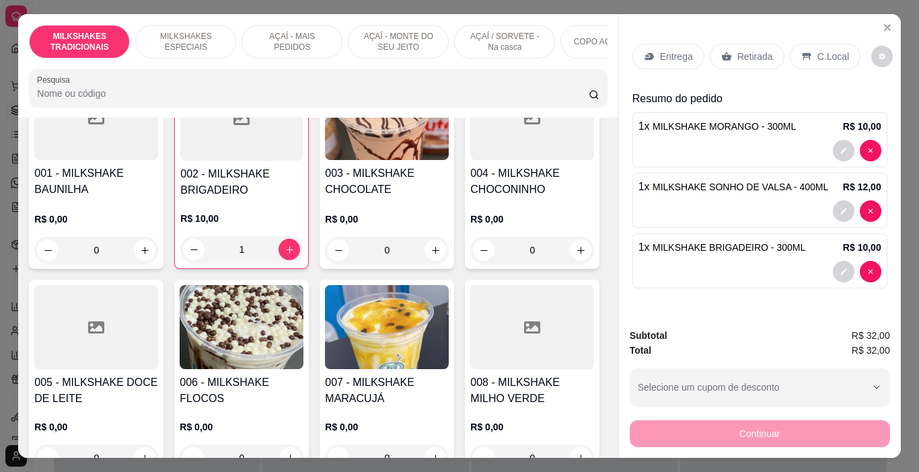
click at [669, 52] on p "Entrega" at bounding box center [676, 56] width 33 height 13
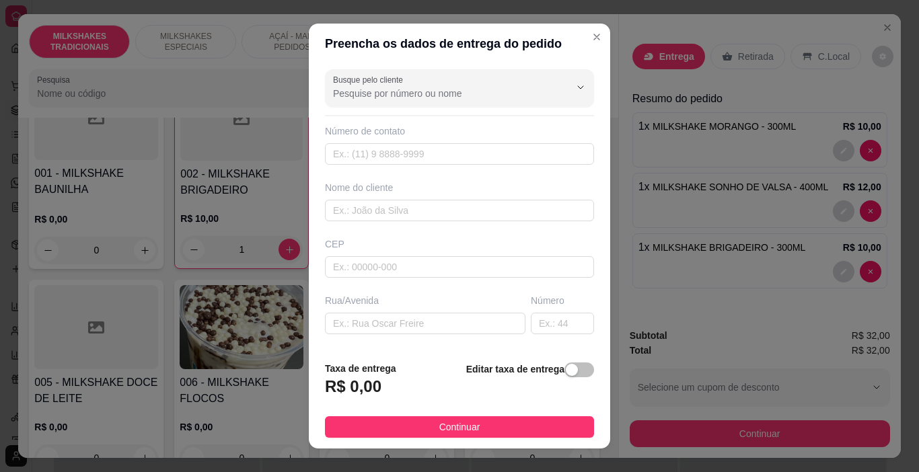
click at [379, 245] on div "CEP" at bounding box center [459, 243] width 269 height 13
click at [389, 218] on input "text" at bounding box center [459, 211] width 269 height 22
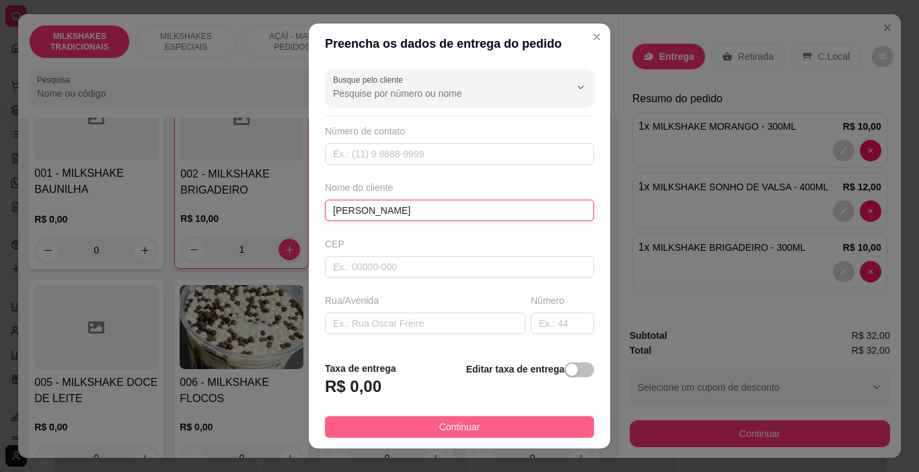
type input "[PERSON_NAME]"
click at [446, 418] on button "Continuar" at bounding box center [459, 427] width 269 height 22
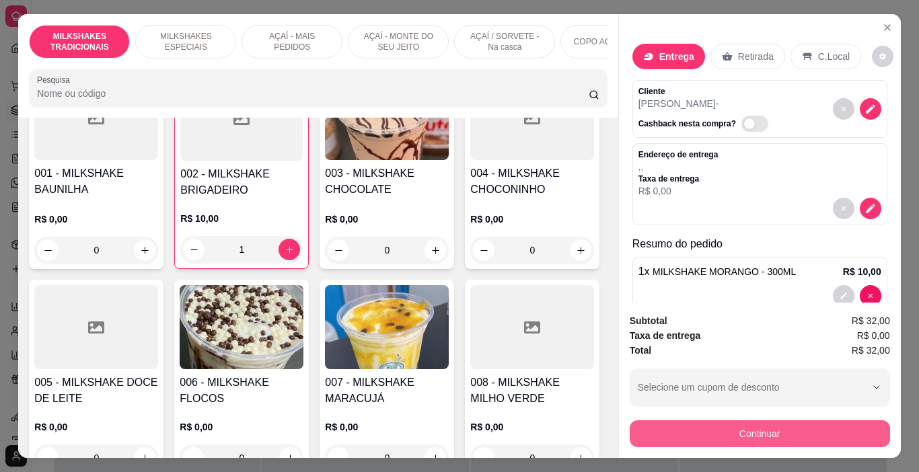
click at [708, 439] on button "Continuar" at bounding box center [760, 433] width 260 height 27
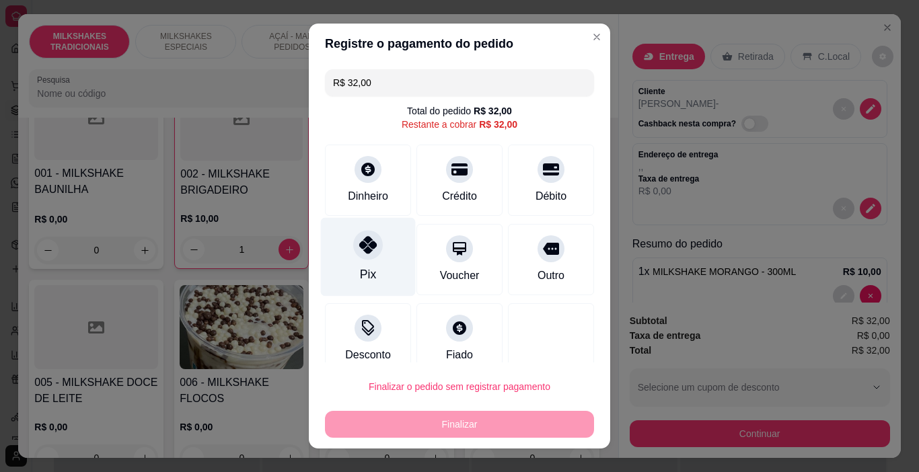
click at [377, 249] on div "Pix" at bounding box center [368, 257] width 95 height 79
type input "R$ 0,00"
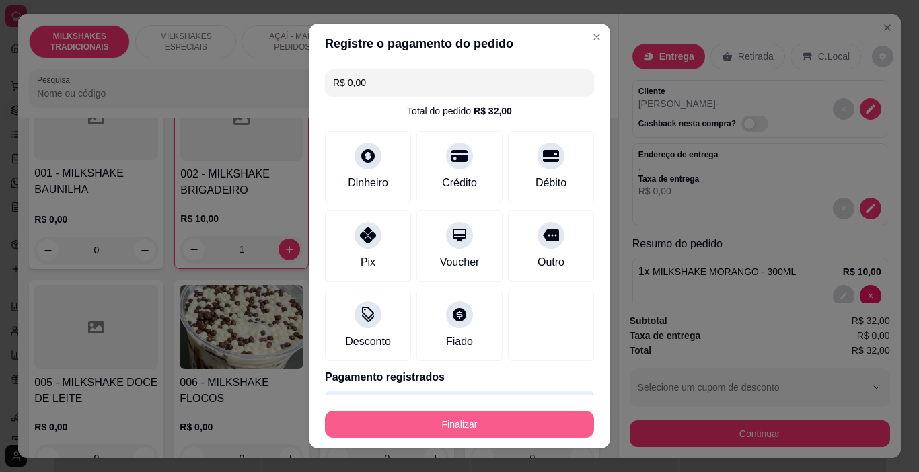
click at [453, 426] on button "Finalizar" at bounding box center [459, 424] width 269 height 27
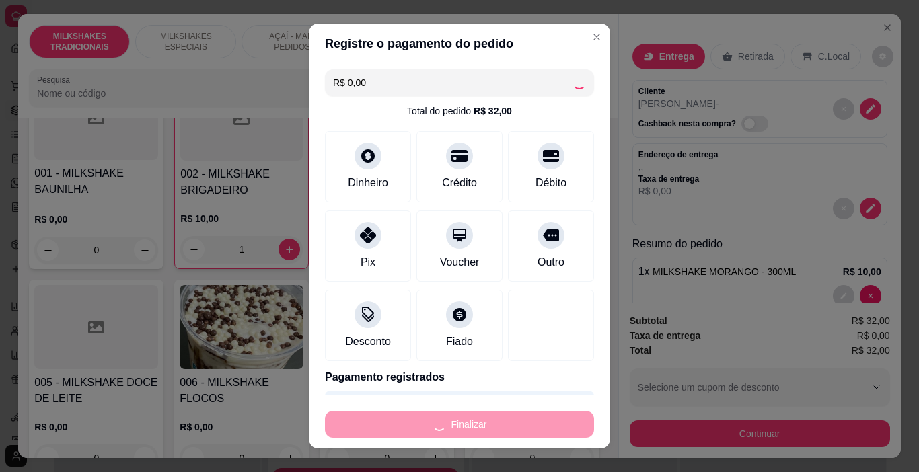
type input "0"
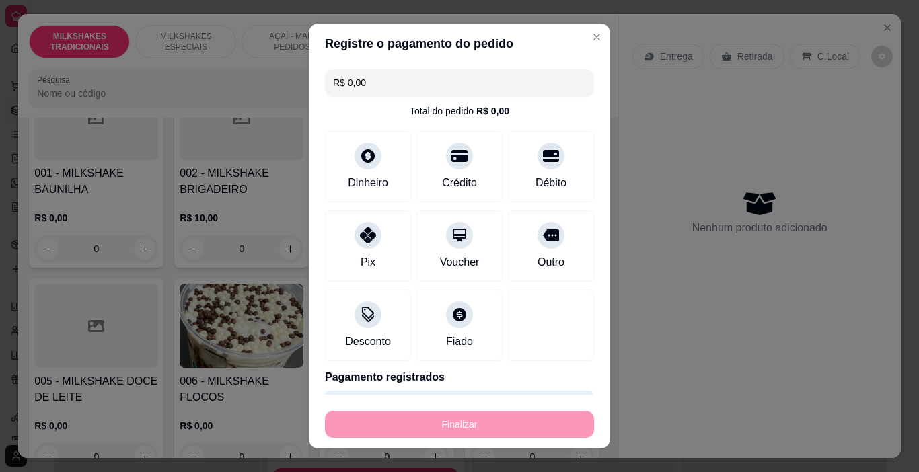
type input "-R$ 32,00"
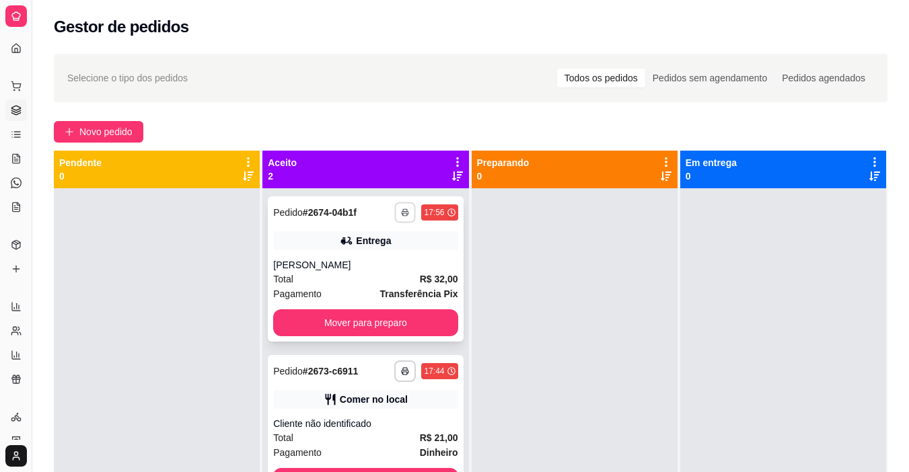
click at [402, 211] on icon "button" at bounding box center [406, 212] width 8 height 8
click at [375, 258] on button "IMPRESSORA" at bounding box center [365, 260] width 98 height 22
